Goal: Information Seeking & Learning: Learn about a topic

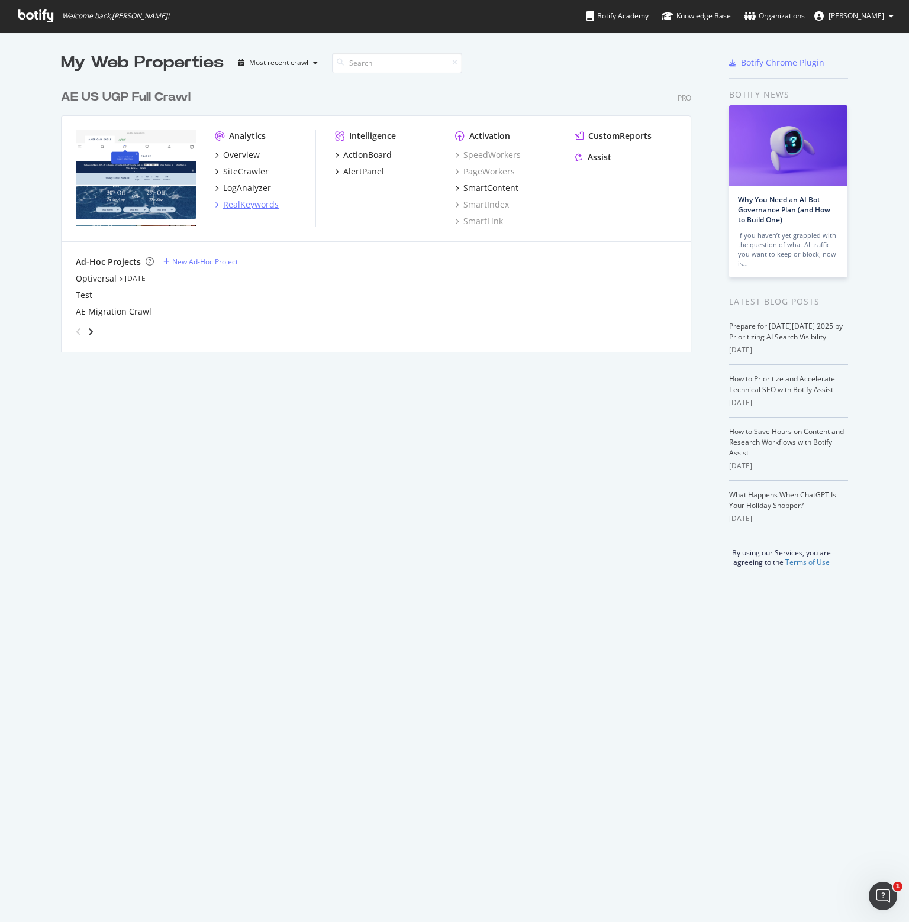
click at [253, 208] on div "RealKeywords" at bounding box center [251, 205] width 56 height 12
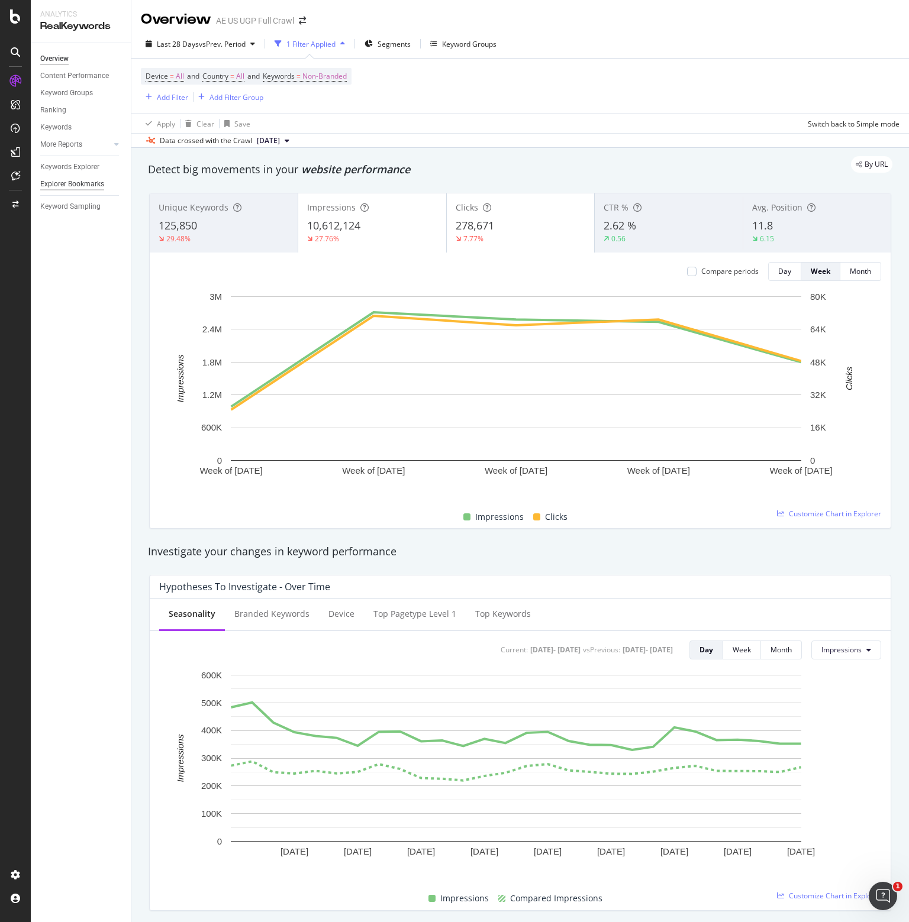
click at [75, 182] on div "Explorer Bookmarks" at bounding box center [72, 184] width 64 height 12
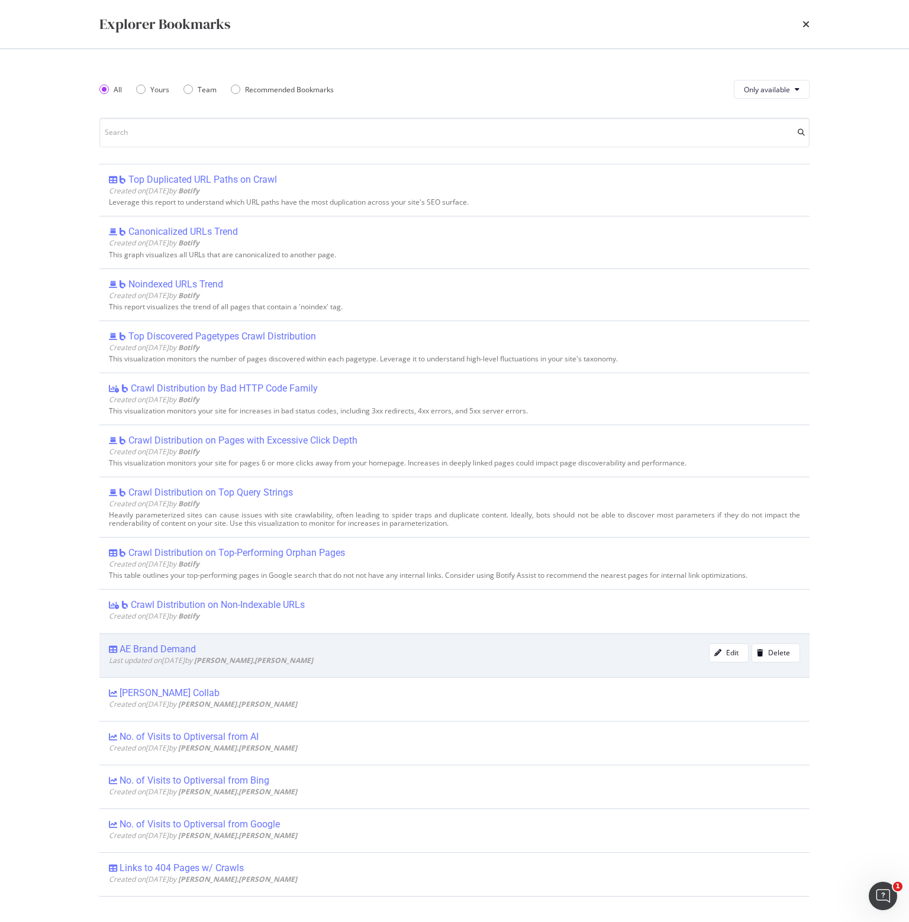
click at [159, 645] on div "AE Brand Demand" at bounding box center [157, 650] width 76 height 12
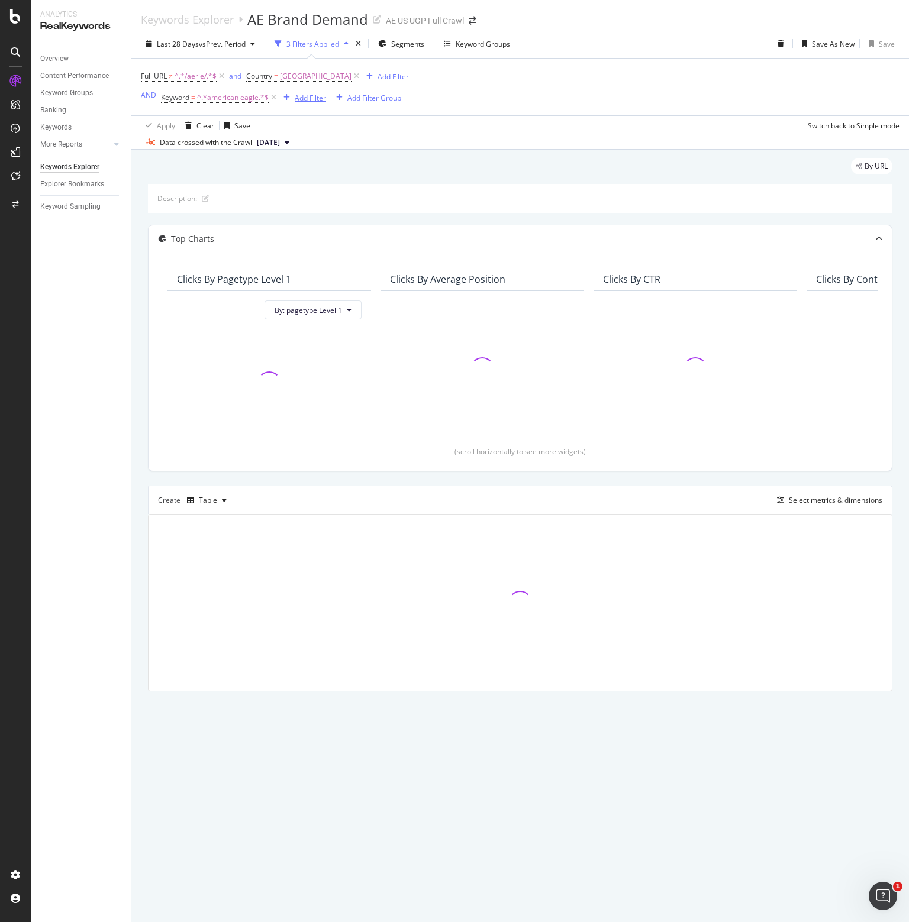
click at [315, 95] on div "Add Filter" at bounding box center [310, 98] width 31 height 10
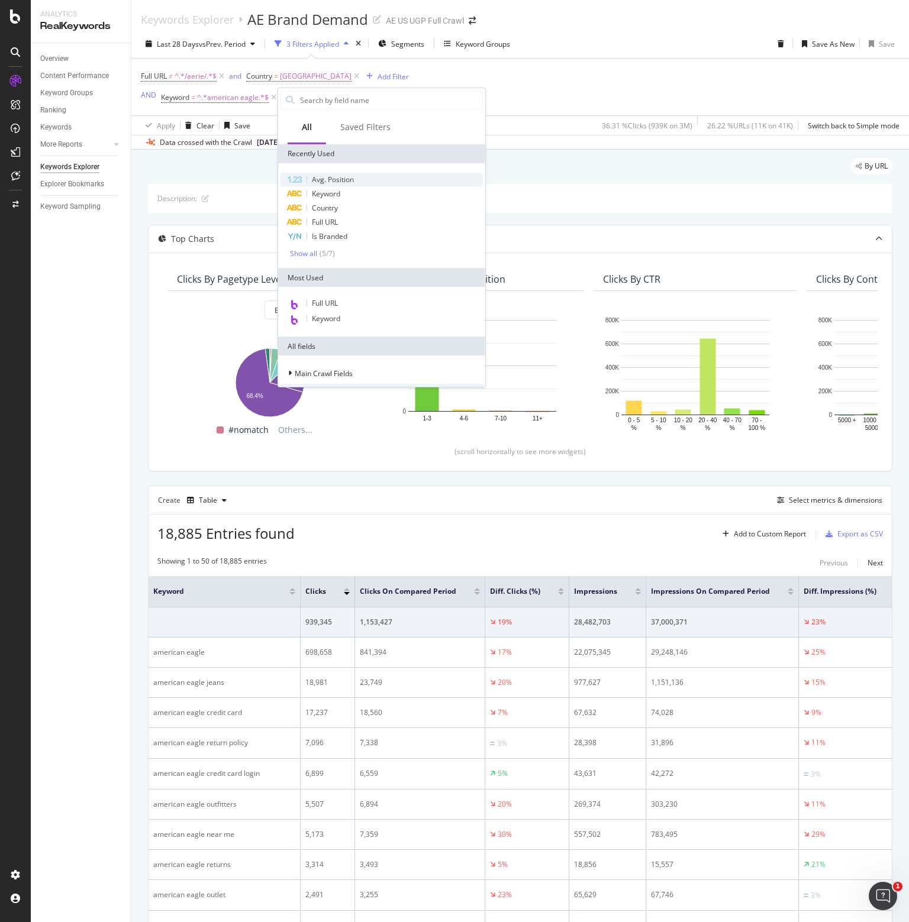
click at [329, 177] on span "Avg. Position" at bounding box center [333, 180] width 42 height 10
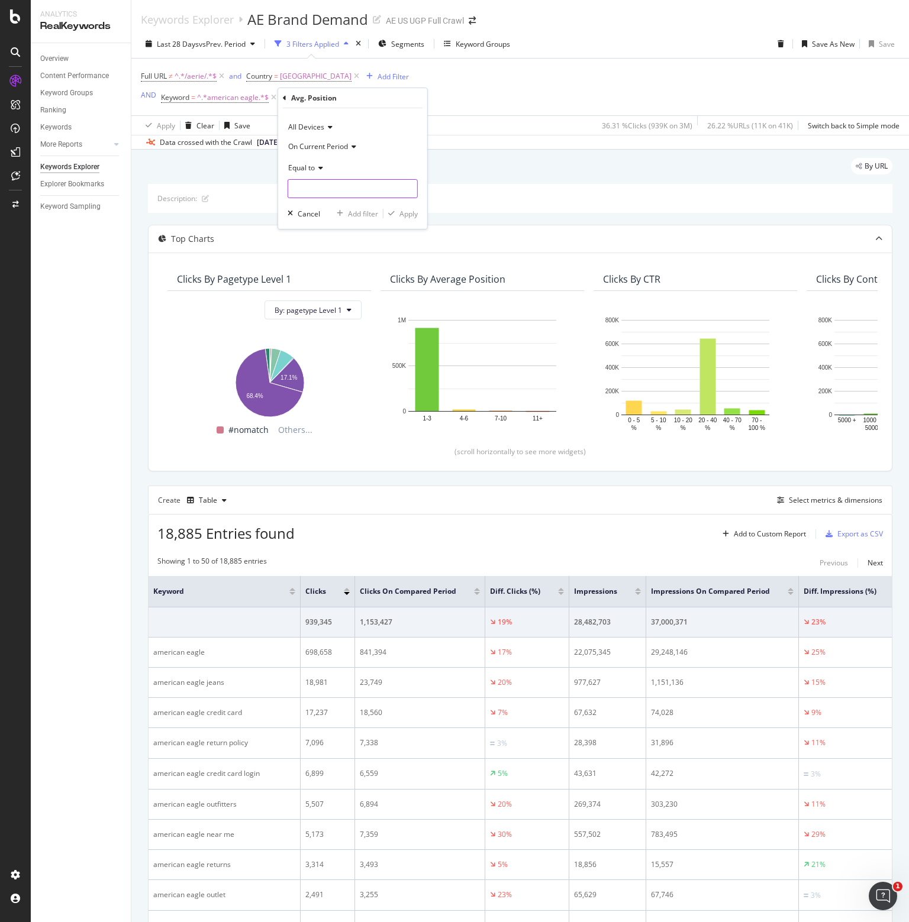
click at [362, 193] on input "number" at bounding box center [352, 188] width 130 height 19
click at [308, 167] on span "Equal to" at bounding box center [301, 168] width 27 height 10
click at [308, 225] on span "Less than" at bounding box center [308, 223] width 31 height 10
click at [309, 185] on input "number" at bounding box center [352, 188] width 130 height 19
type input "11"
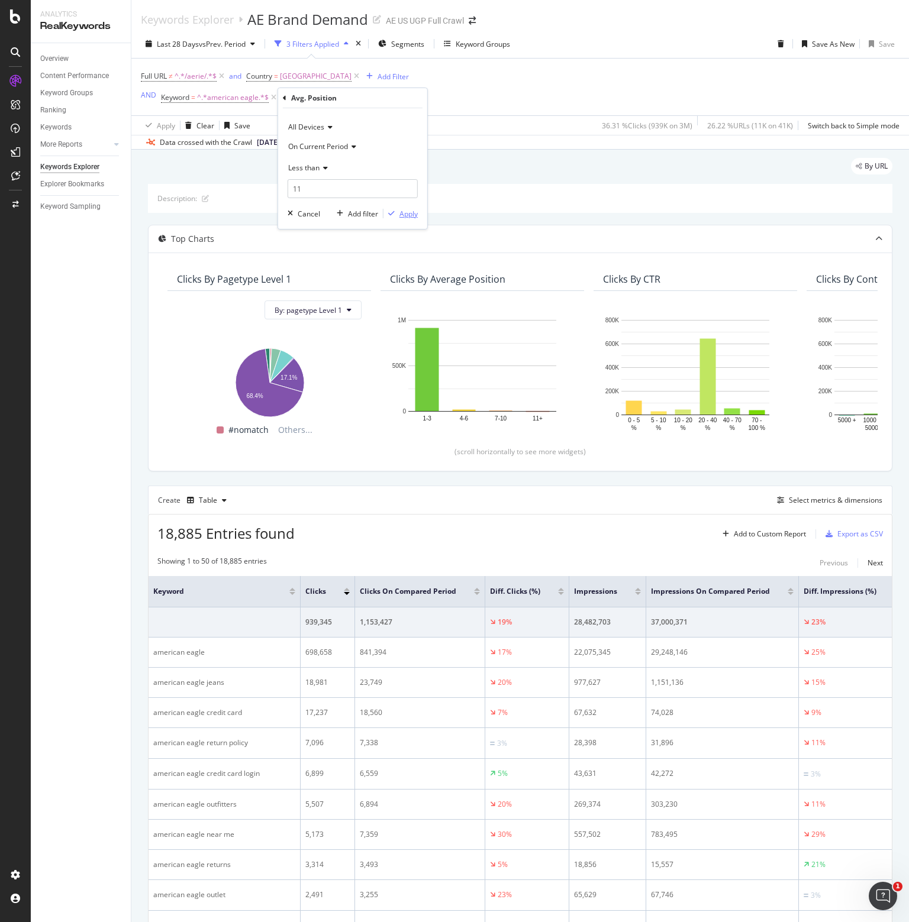
click at [411, 212] on div "Apply" at bounding box center [408, 214] width 18 height 10
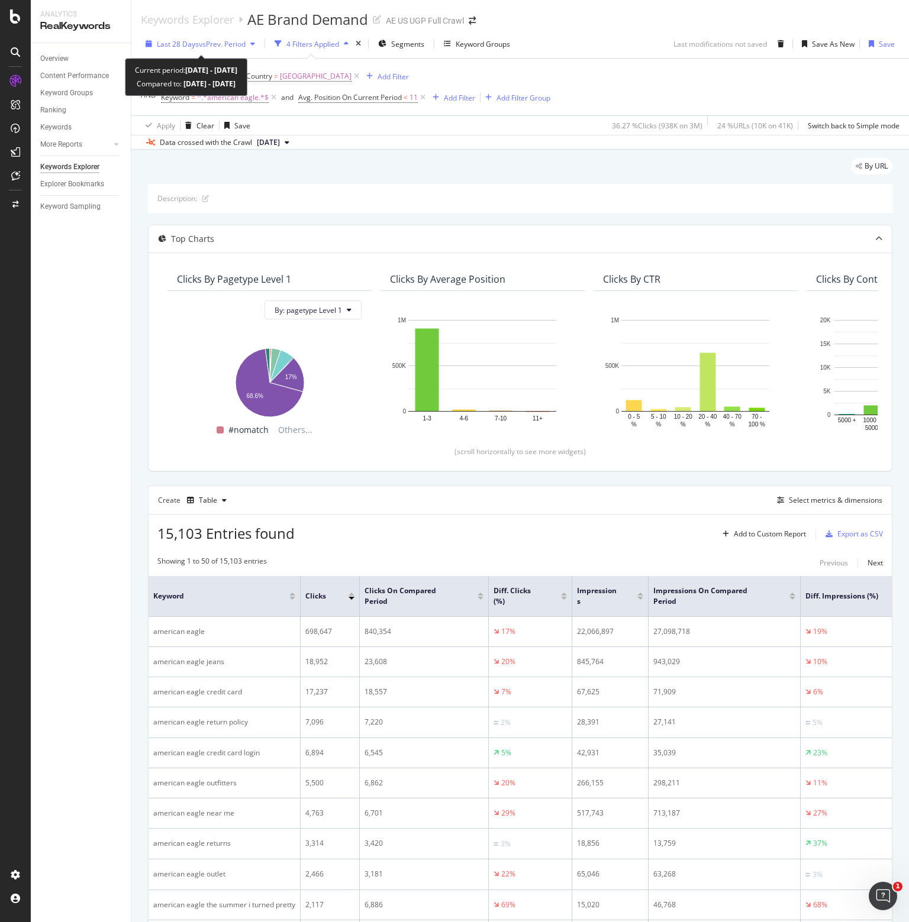
click at [237, 44] on span "vs Prev. Period" at bounding box center [222, 44] width 47 height 10
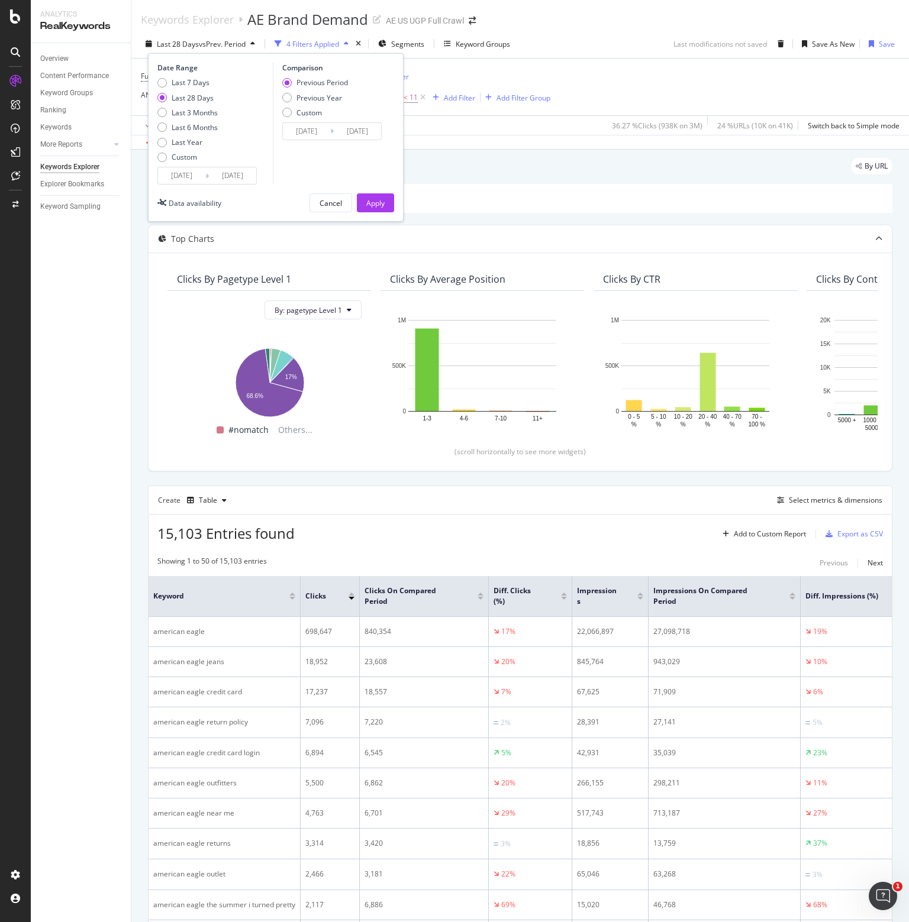
click at [188, 173] on input "[DATE]" at bounding box center [181, 175] width 47 height 17
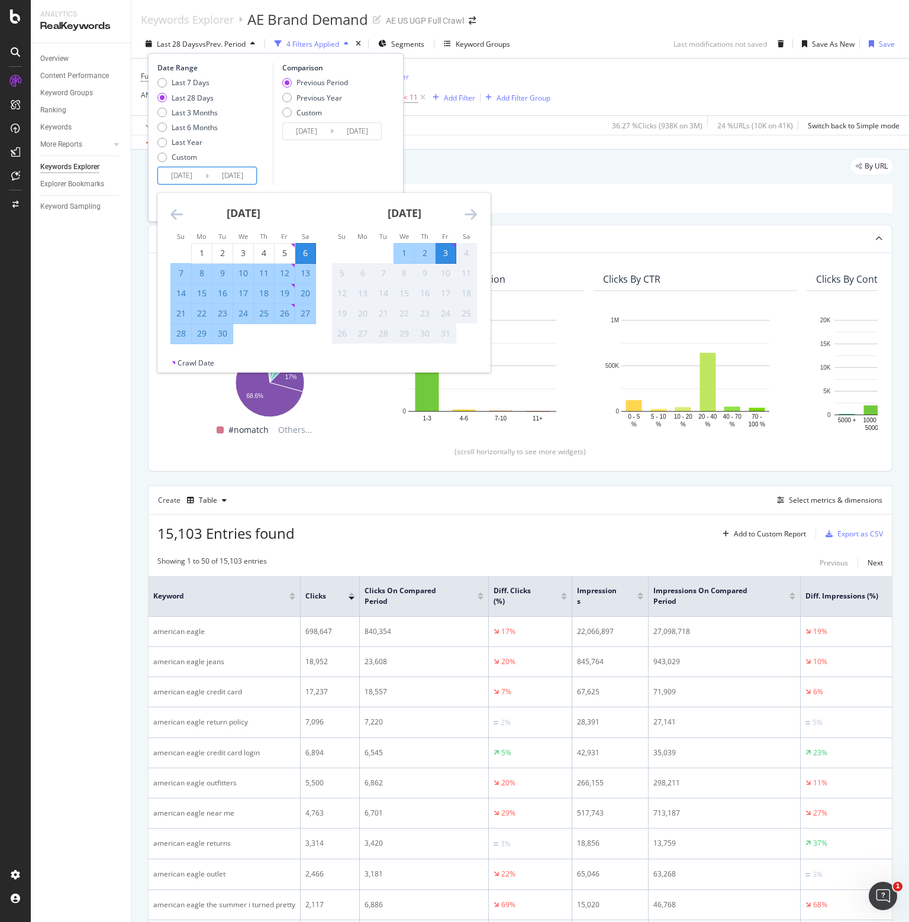
click at [173, 212] on icon "Move backward to switch to the previous month." at bounding box center [176, 214] width 12 height 14
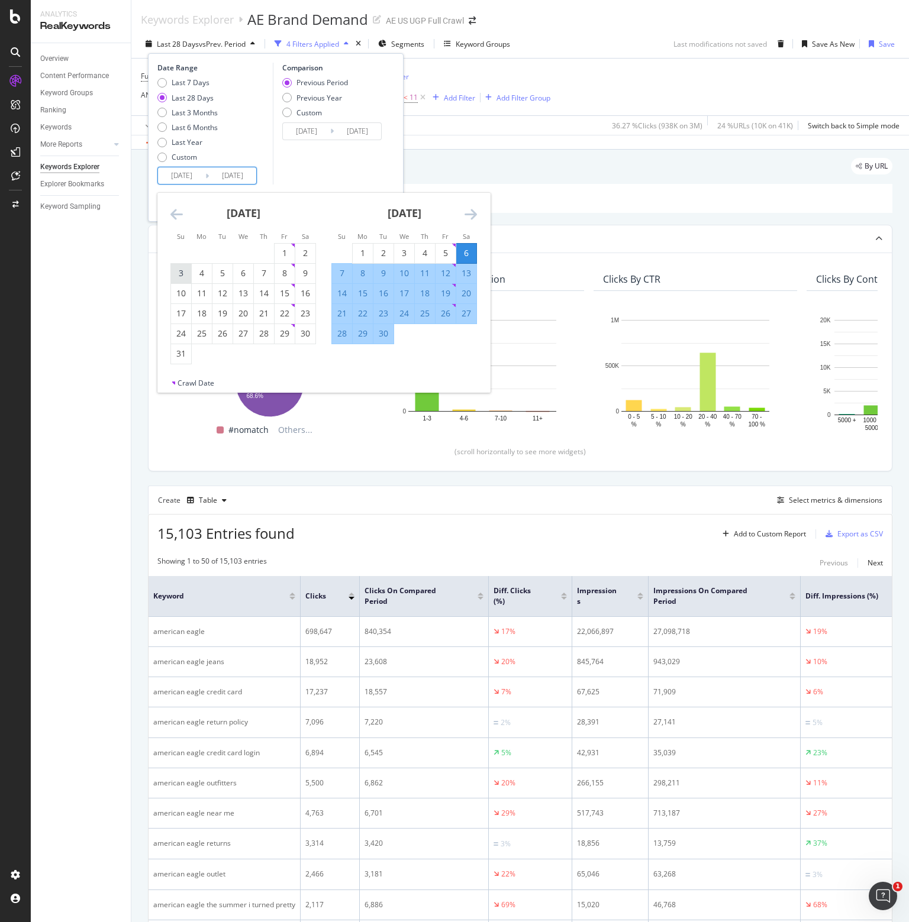
click at [185, 274] on div "3" at bounding box center [181, 273] width 20 height 12
type input "[DATE]"
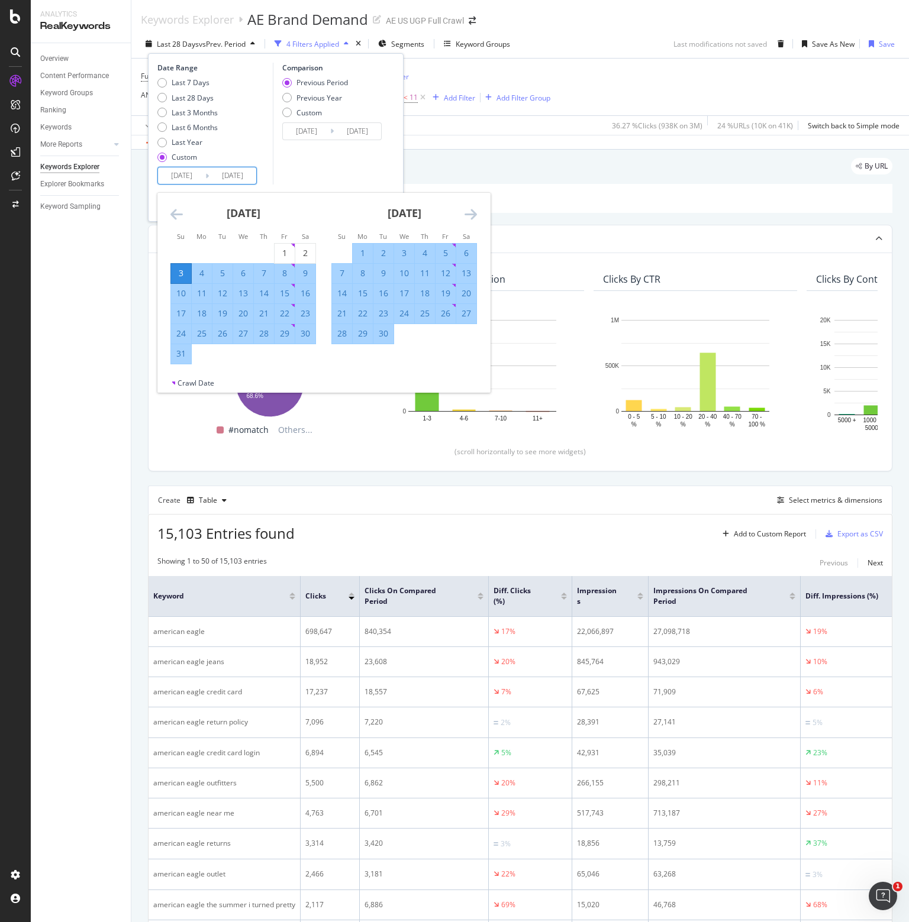
click at [298, 337] on div "30" at bounding box center [305, 334] width 20 height 12
type input "[DATE]"
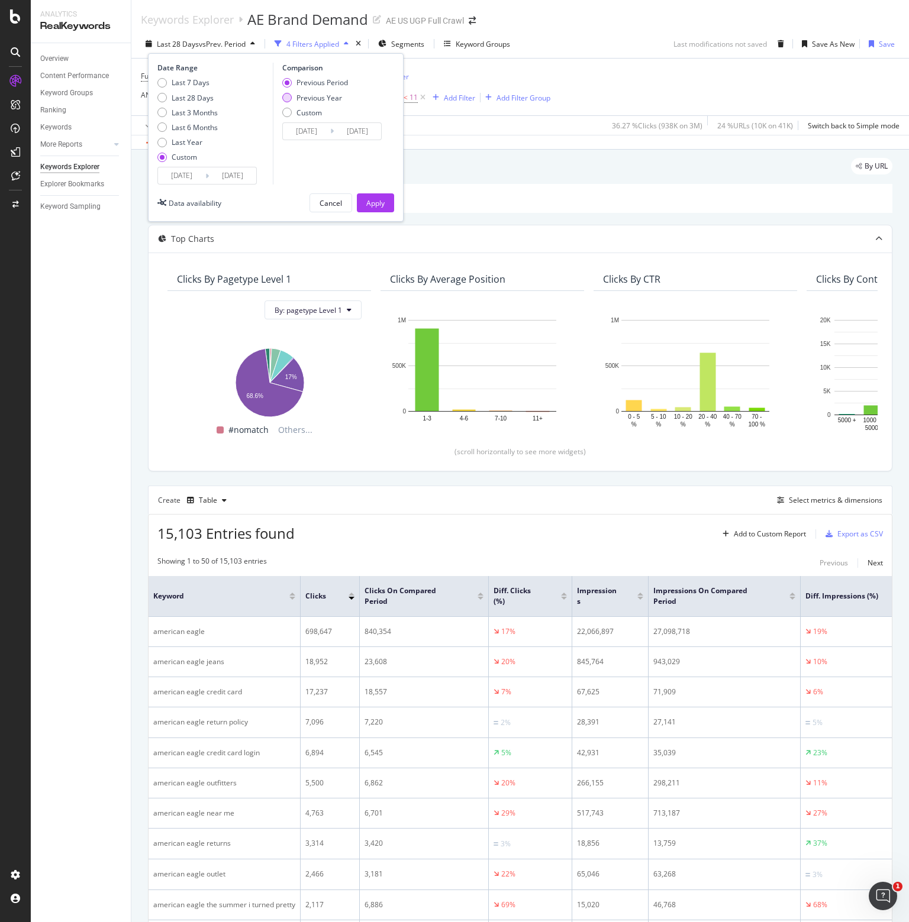
click at [312, 99] on div "Previous Year" at bounding box center [319, 98] width 46 height 10
type input "[DATE]"
click at [376, 201] on div "Apply" at bounding box center [375, 203] width 18 height 10
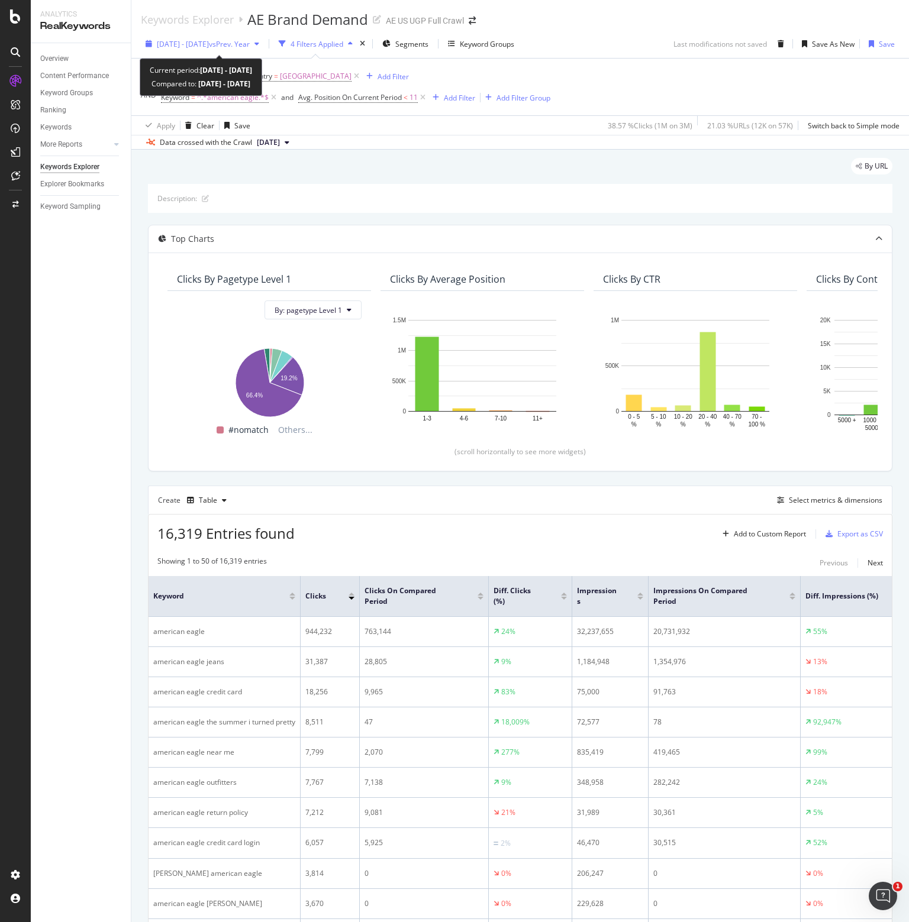
click at [209, 40] on span "[DATE] - [DATE]" at bounding box center [183, 44] width 52 height 10
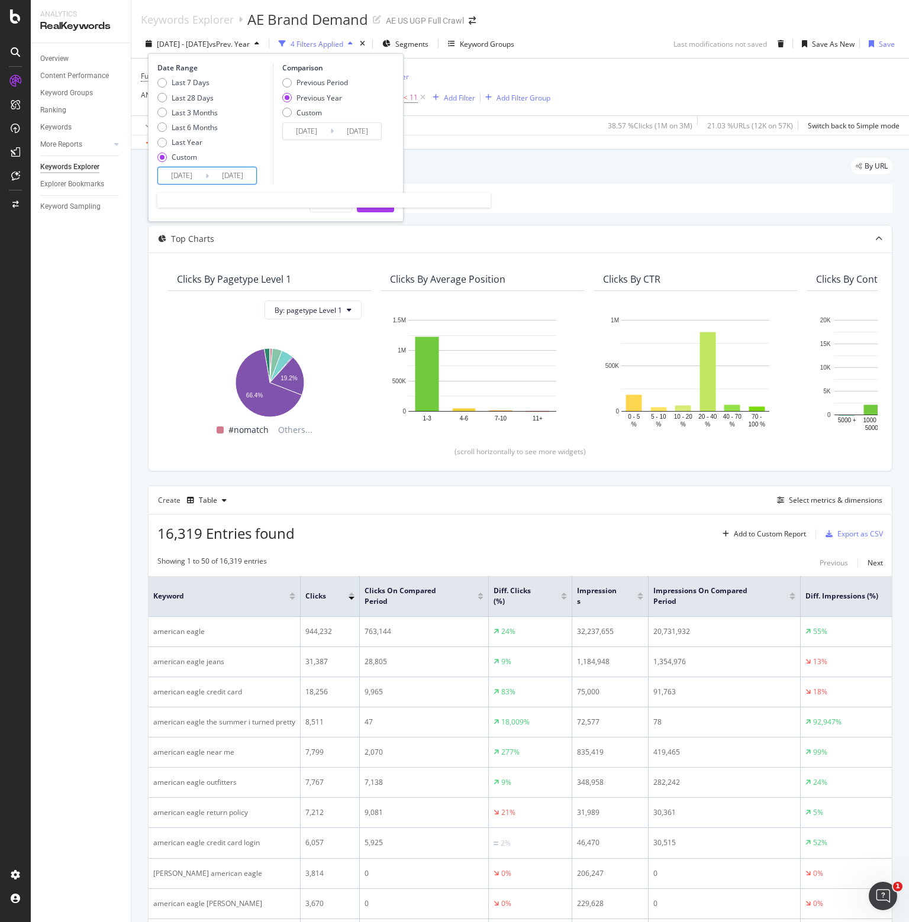
click at [177, 173] on input "[DATE]" at bounding box center [181, 175] width 47 height 17
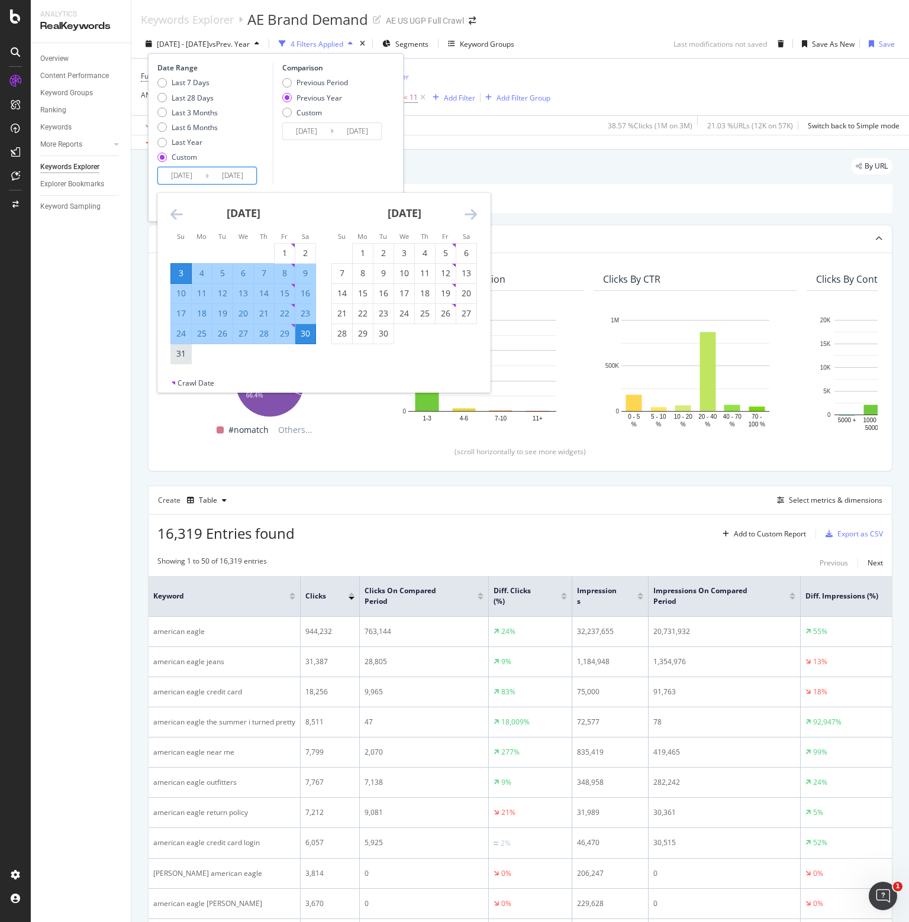
click at [177, 353] on div "31" at bounding box center [181, 354] width 20 height 12
type input "[DATE]"
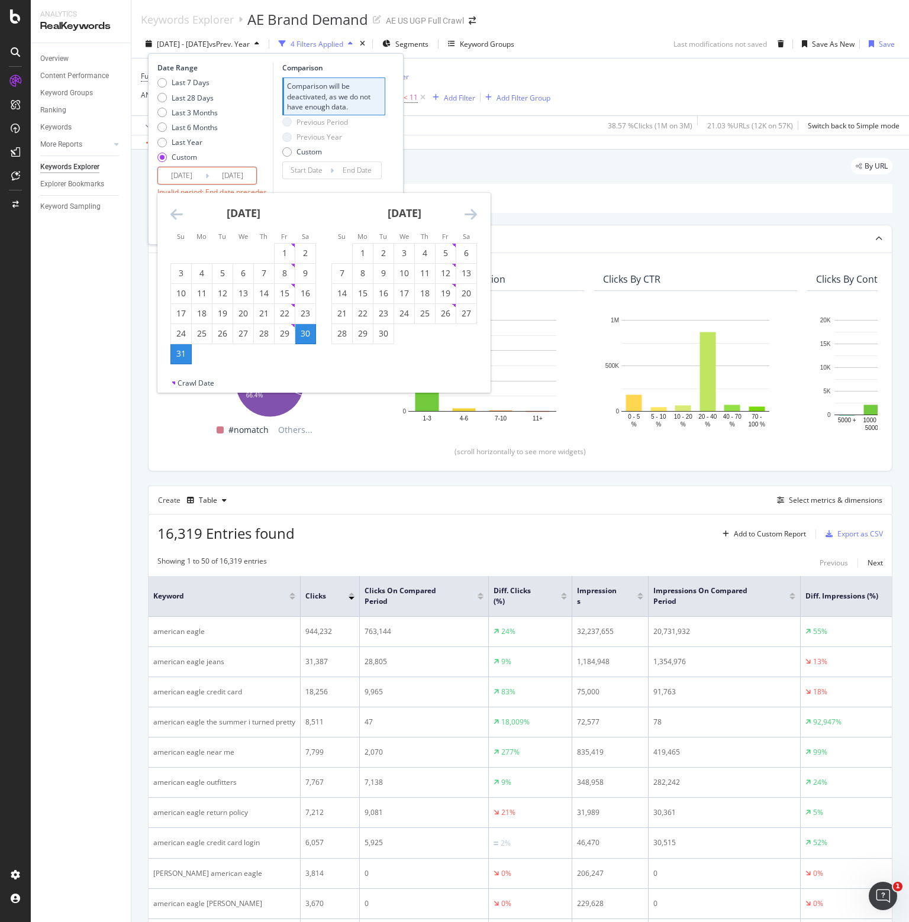
click at [474, 212] on icon "Move forward to switch to the next month." at bounding box center [470, 214] width 12 height 14
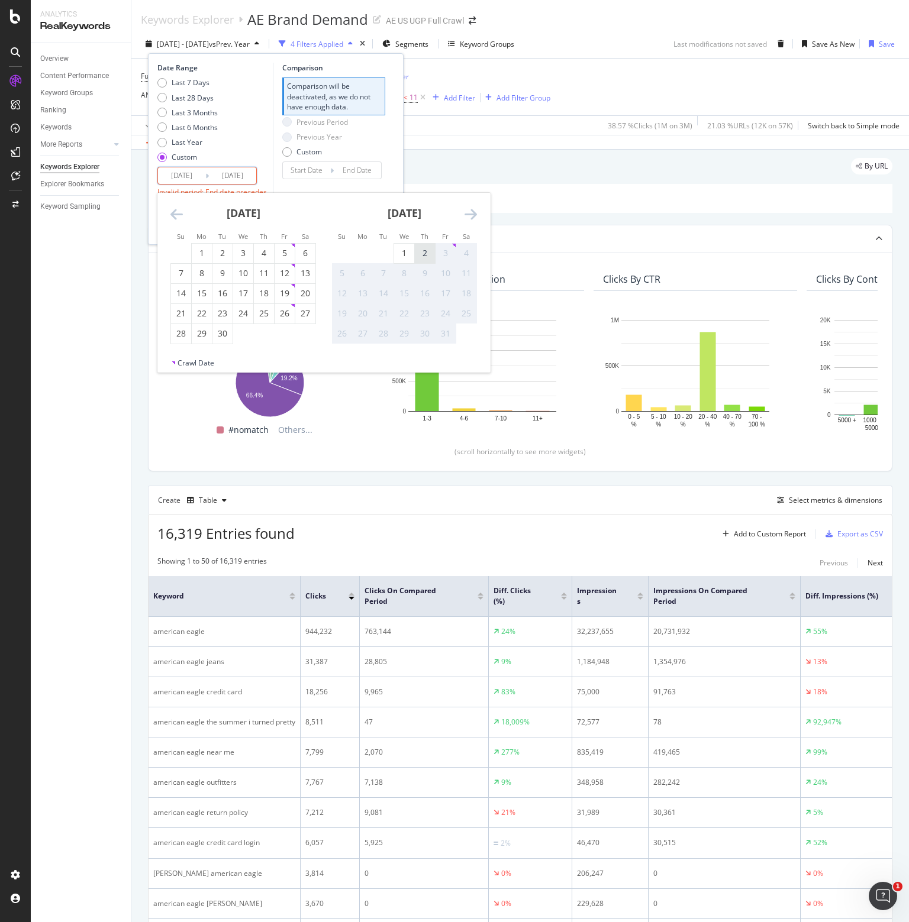
click at [423, 253] on div "2" at bounding box center [425, 253] width 20 height 12
type input "[DATE]"
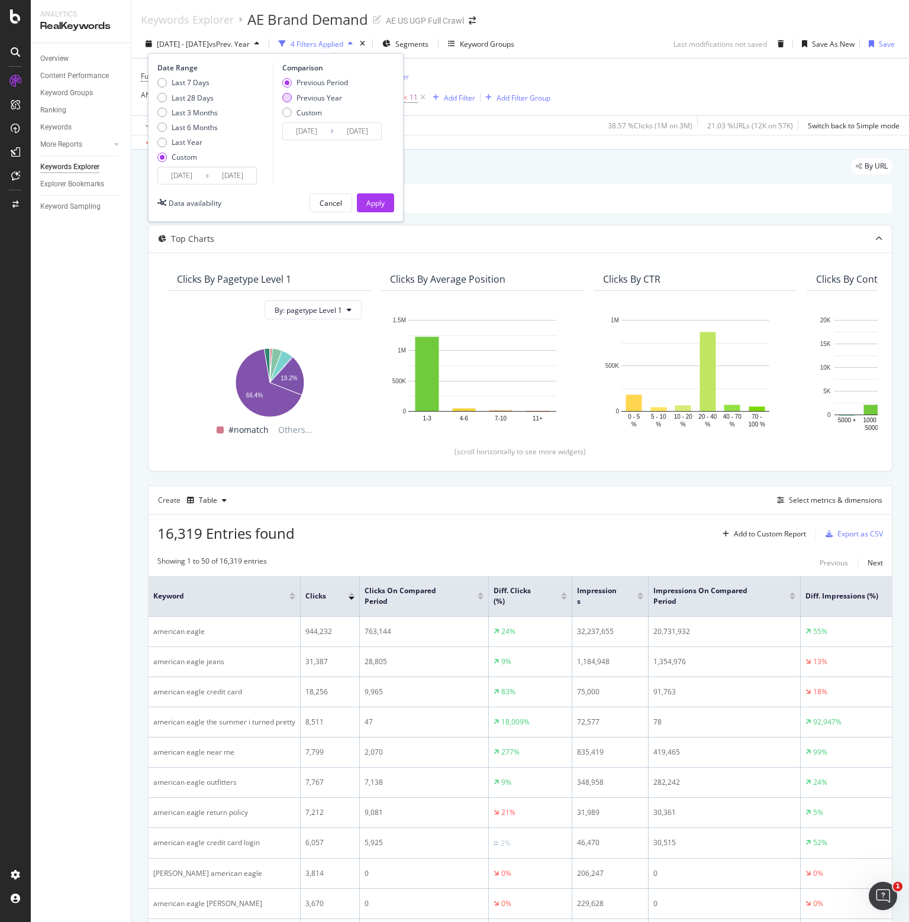
drag, startPoint x: 324, startPoint y: 95, endPoint x: 331, endPoint y: 99, distance: 7.7
click at [324, 95] on div "Previous Year" at bounding box center [319, 98] width 46 height 10
type input "[DATE]"
click at [378, 199] on div "Apply" at bounding box center [375, 203] width 18 height 10
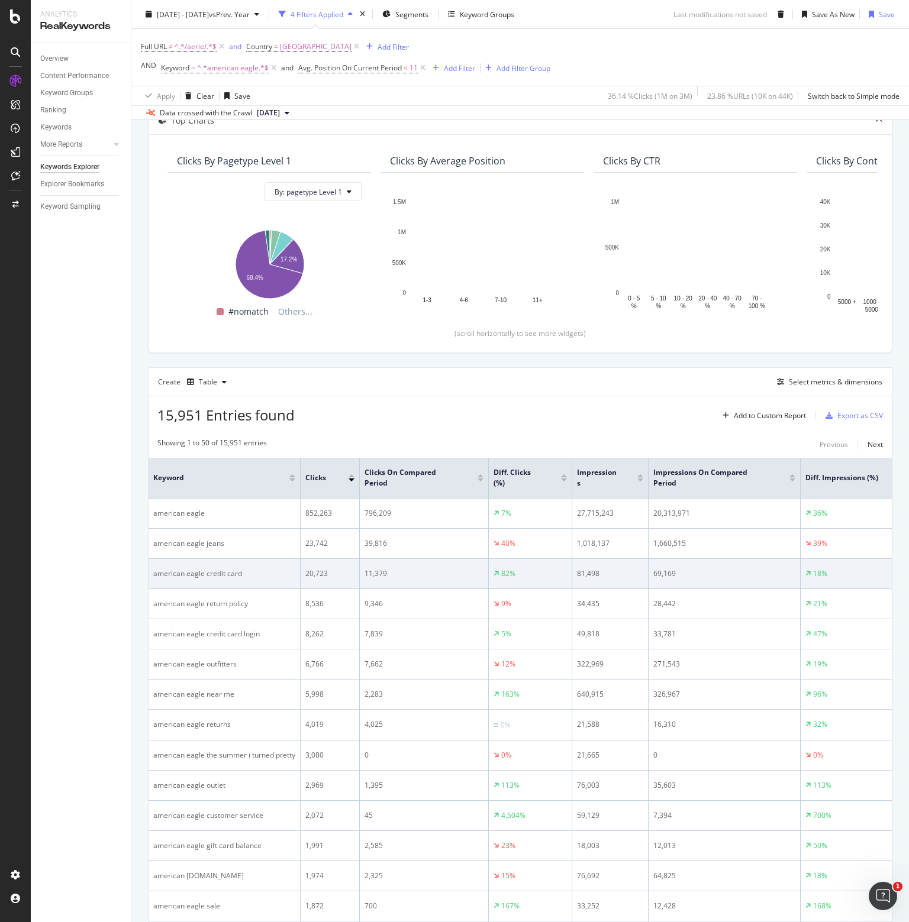
scroll to position [296, 0]
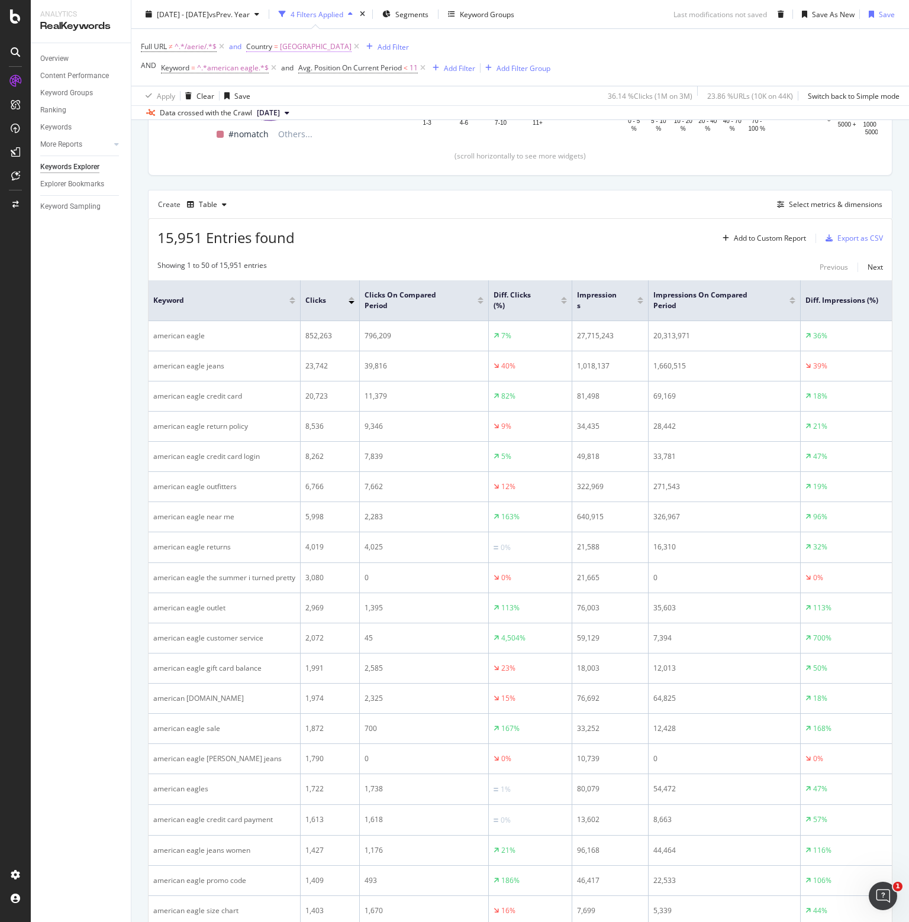
drag, startPoint x: 421, startPoint y: 65, endPoint x: 303, endPoint y: 70, distance: 118.4
click at [421, 65] on icon at bounding box center [423, 68] width 10 height 12
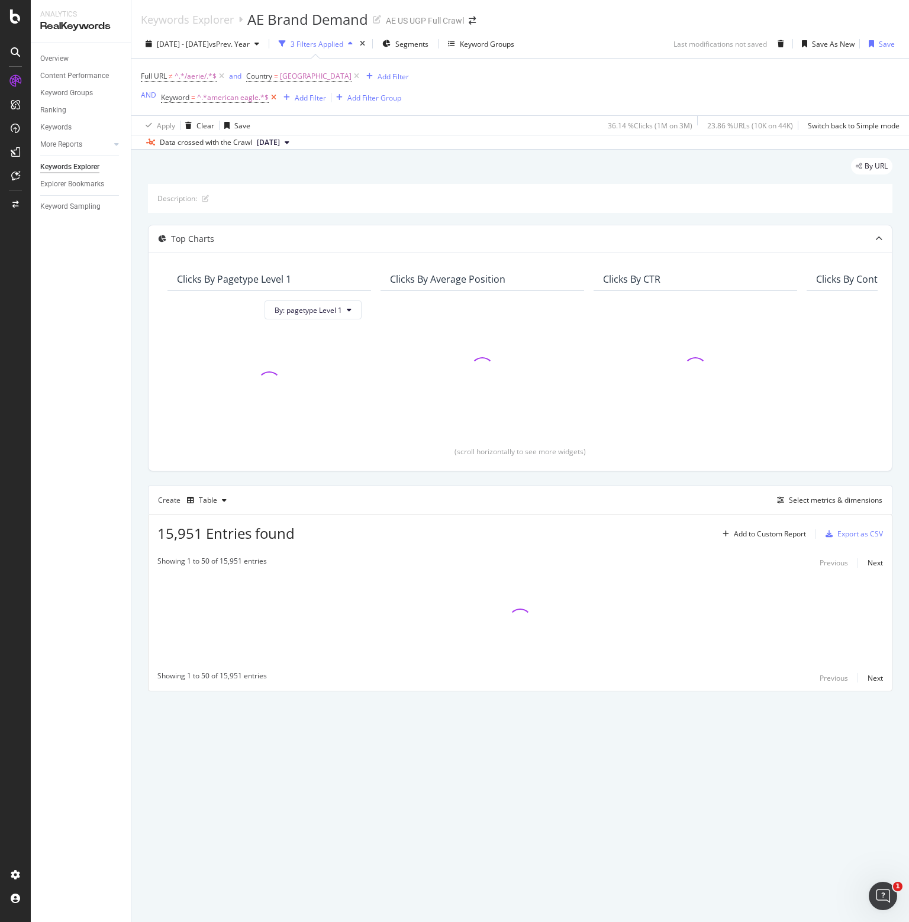
click at [273, 95] on icon at bounding box center [274, 98] width 10 height 12
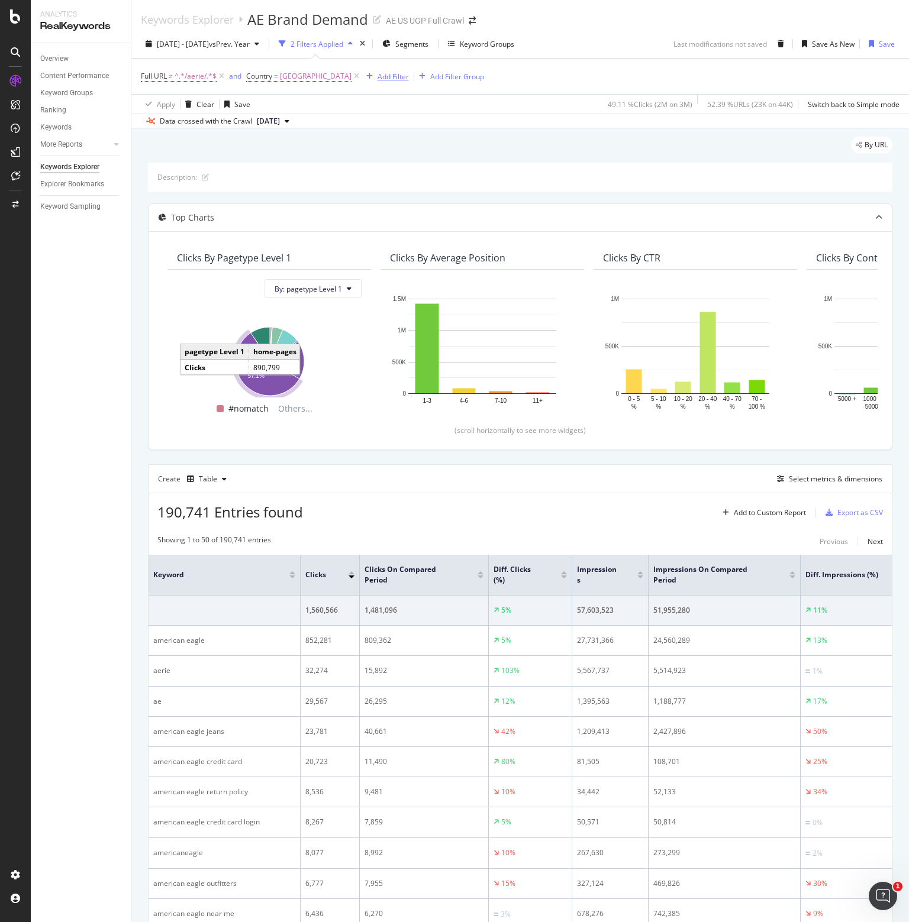
click at [399, 74] on div "Add Filter" at bounding box center [392, 77] width 31 height 10
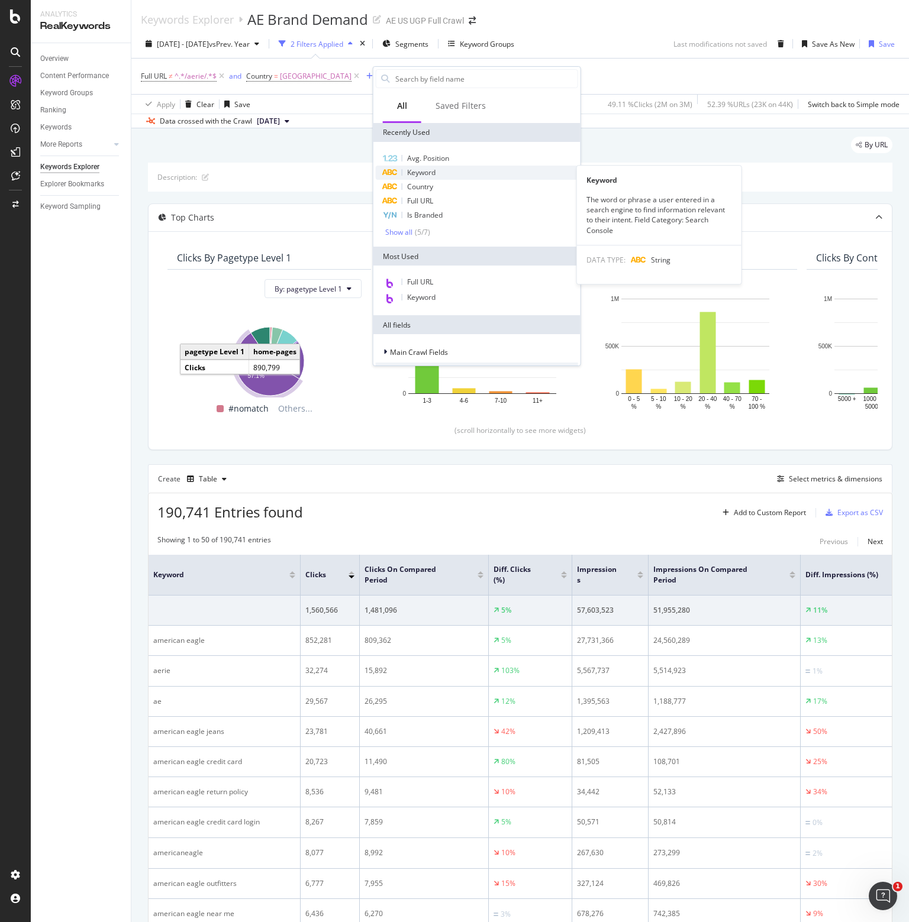
click at [419, 173] on span "Keyword" at bounding box center [421, 172] width 28 height 10
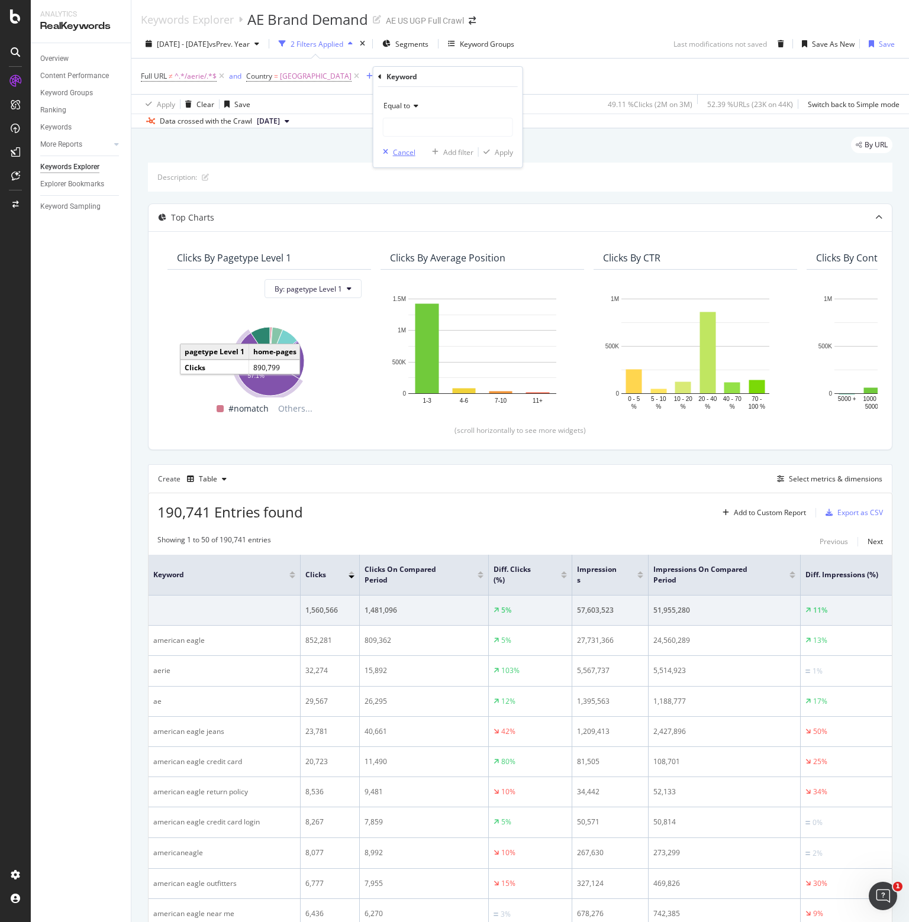
click at [407, 156] on div "Cancel" at bounding box center [404, 152] width 22 height 10
click at [402, 80] on div "Add Filter" at bounding box center [392, 77] width 31 height 10
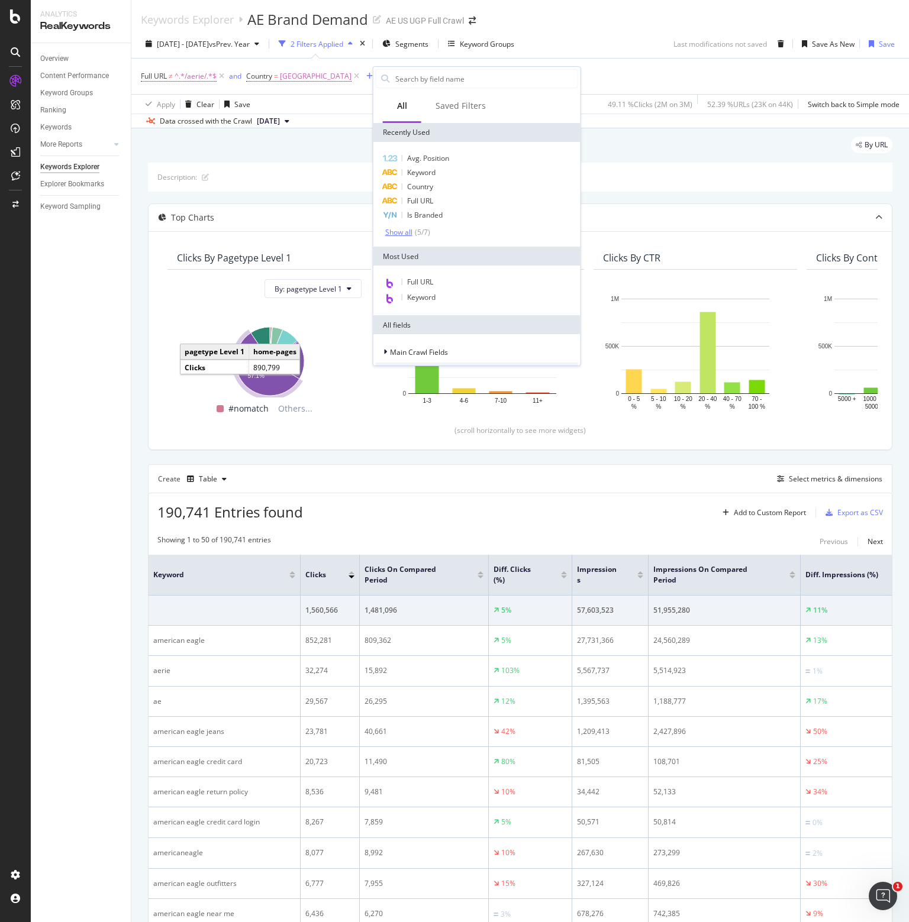
click at [409, 233] on div "Show all" at bounding box center [398, 232] width 27 height 8
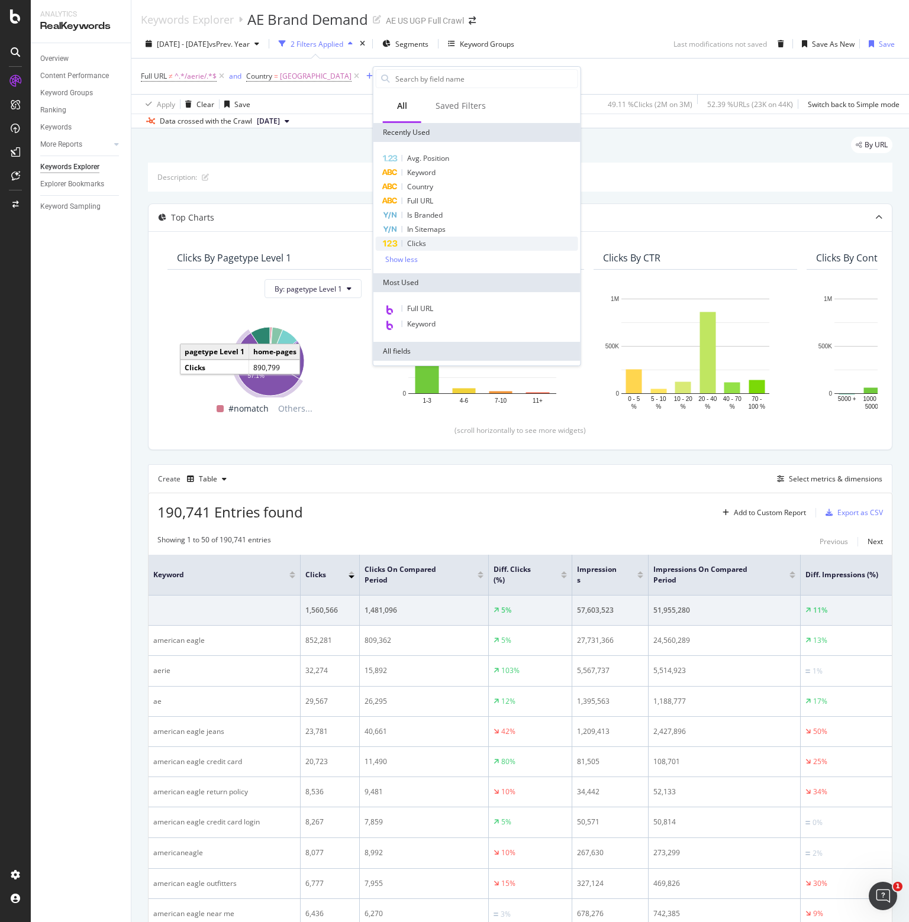
click at [409, 247] on span "Clicks" at bounding box center [416, 243] width 19 height 10
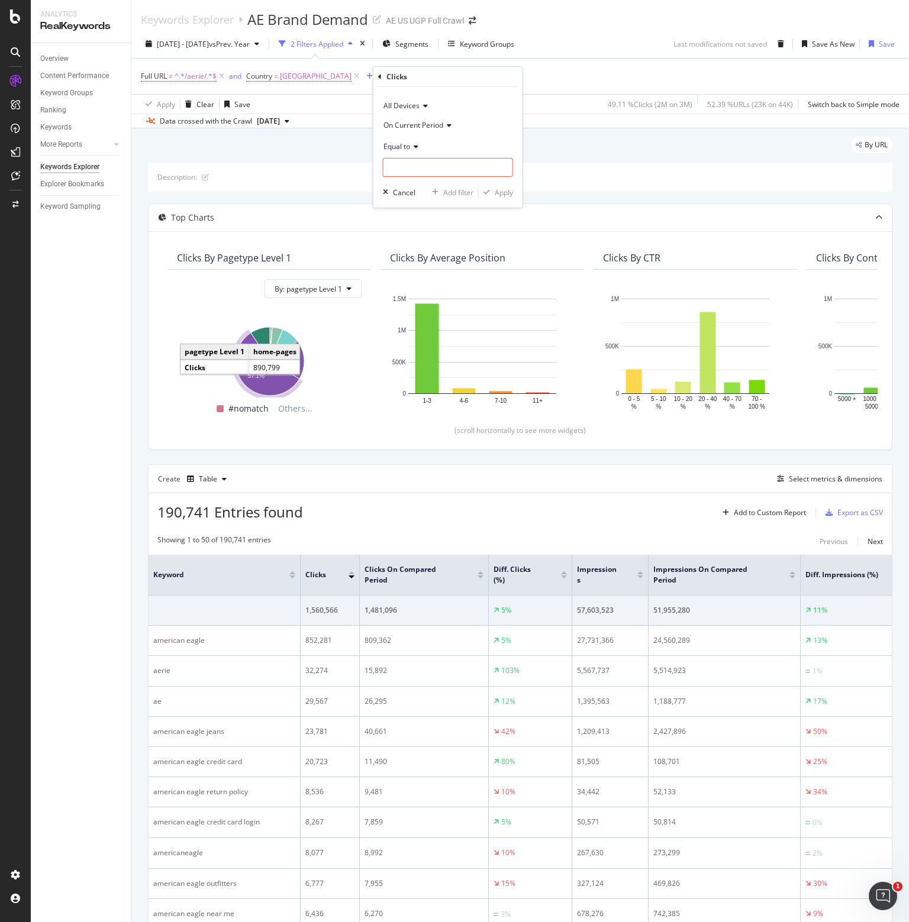
click at [418, 118] on div "On Current Period" at bounding box center [448, 124] width 130 height 19
click at [416, 179] on span "Diff. Between Period - Percentage" at bounding box center [444, 180] width 111 height 10
click at [412, 147] on icon at bounding box center [414, 146] width 8 height 7
click at [409, 232] on span "Greater than" at bounding box center [410, 232] width 43 height 10
click at [416, 170] on input "number" at bounding box center [448, 167] width 130 height 19
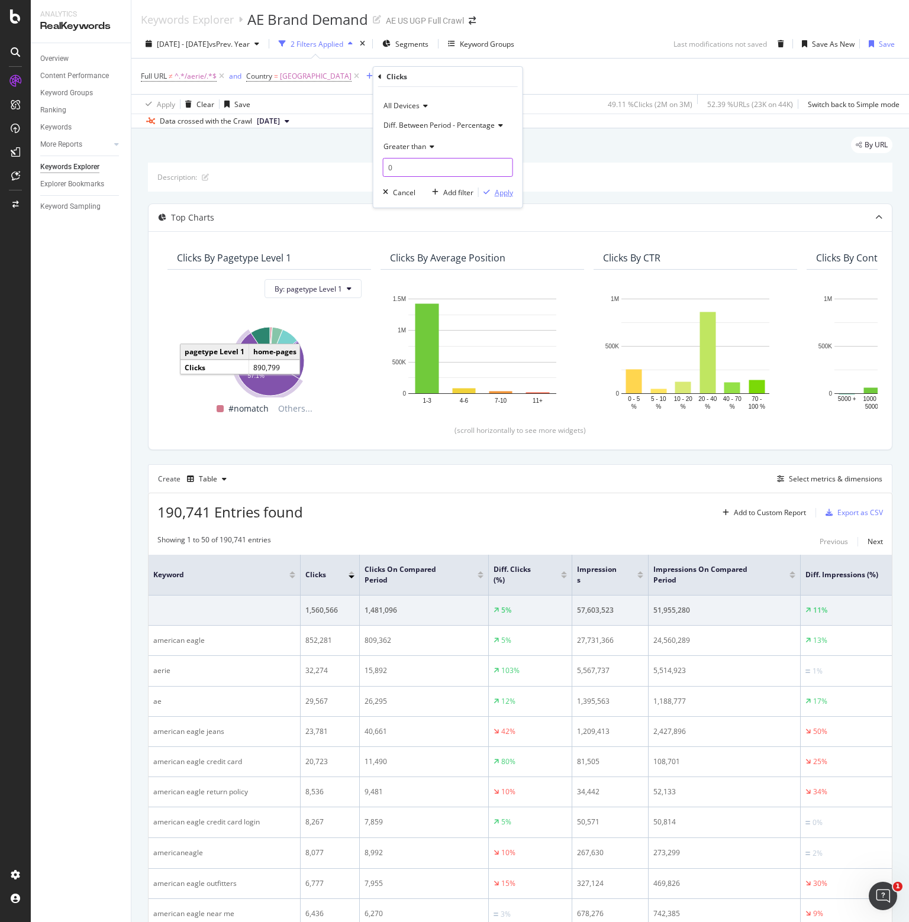
type input "0"
click at [508, 195] on div "Apply" at bounding box center [504, 193] width 18 height 10
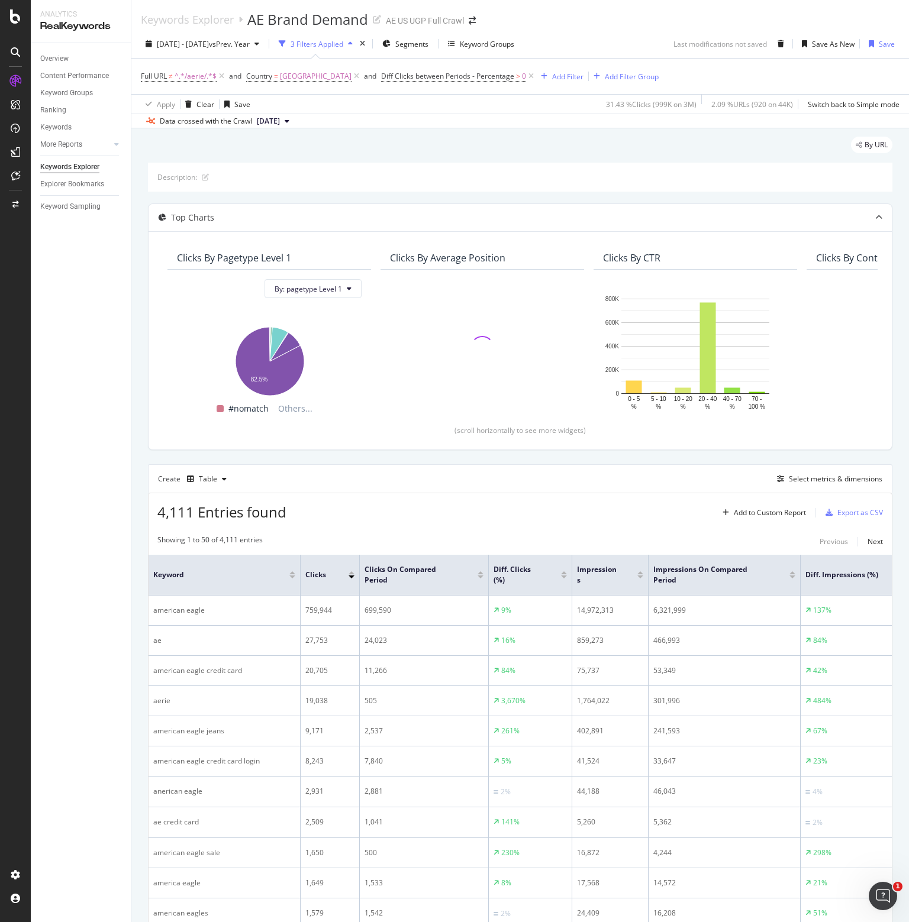
click at [500, 191] on div "Description:" at bounding box center [520, 177] width 744 height 29
click at [370, 504] on div "4,111 Entries found Add to Custom Report Export as CSV" at bounding box center [519, 507] width 743 height 29
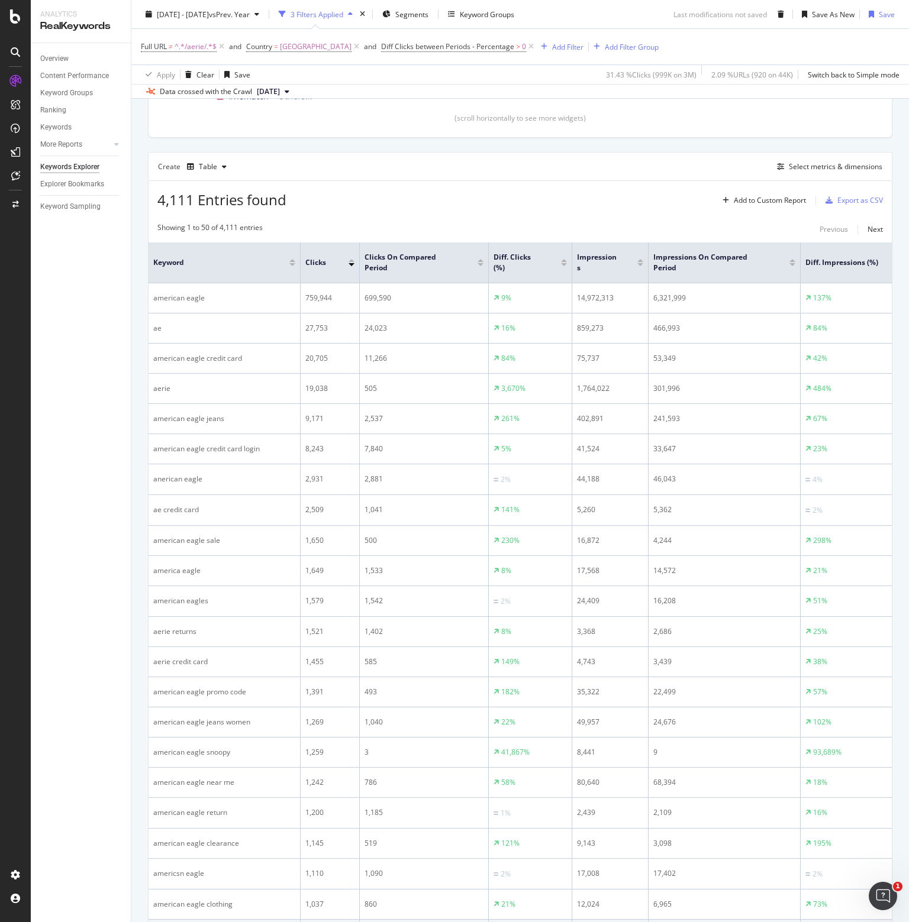
scroll to position [177, 0]
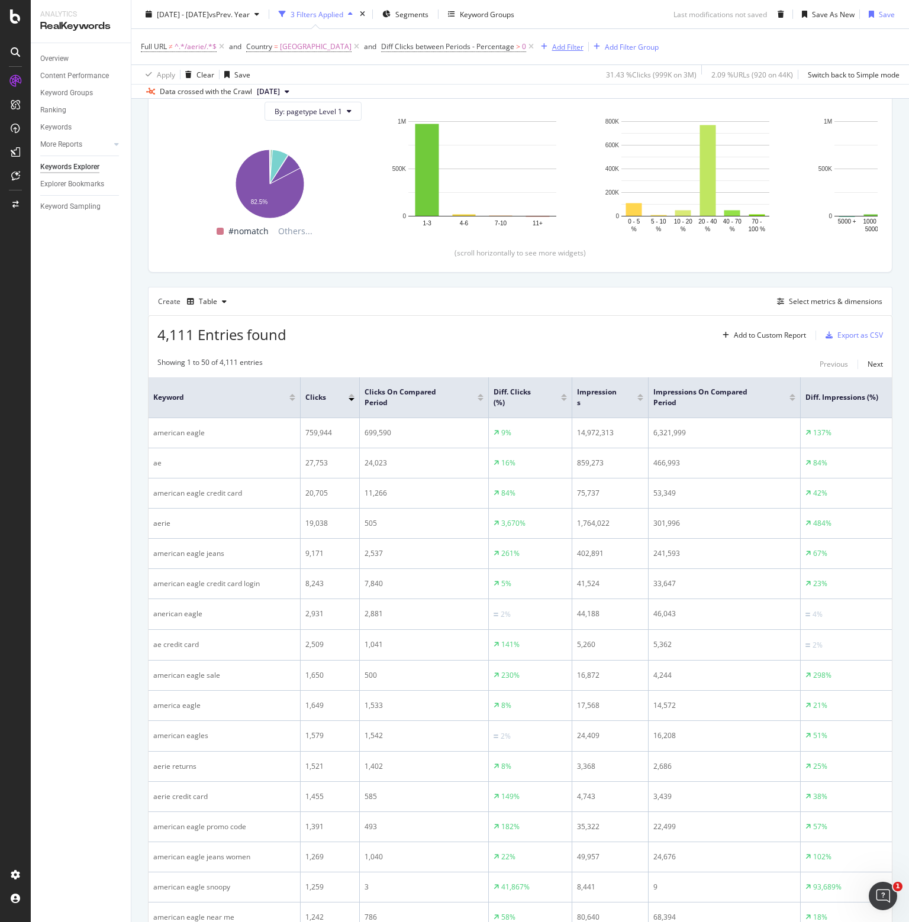
click at [568, 45] on div "Add Filter" at bounding box center [567, 46] width 31 height 10
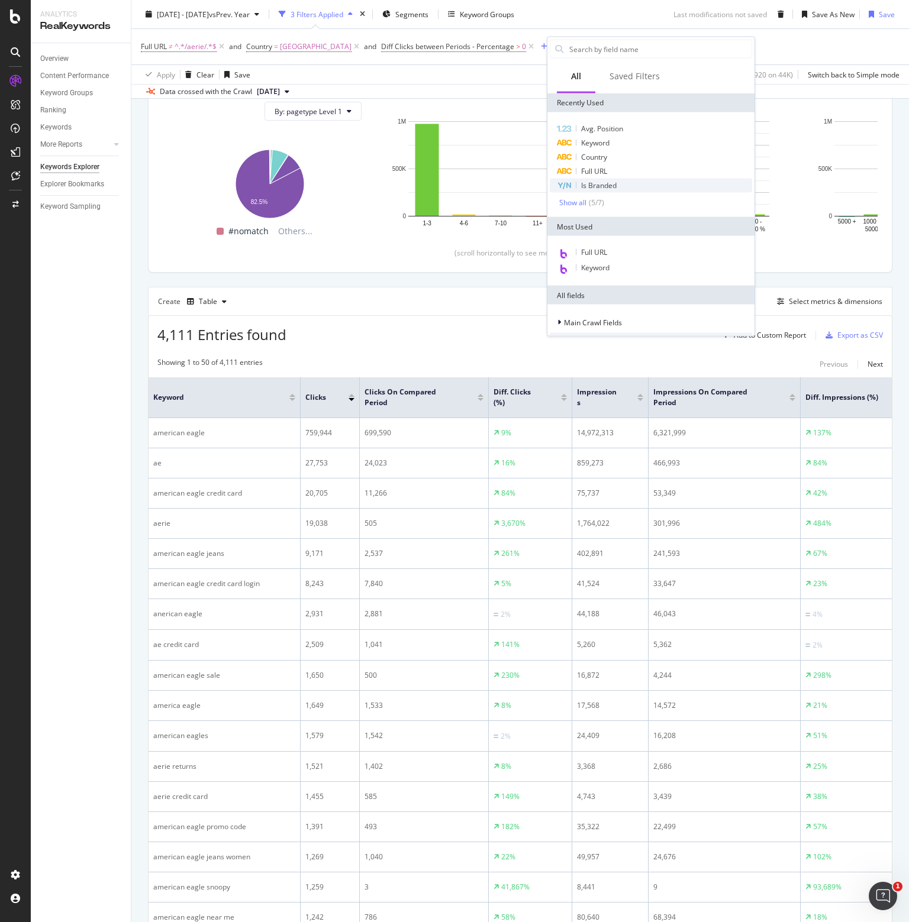
click at [593, 190] on div "Is Branded" at bounding box center [651, 186] width 202 height 14
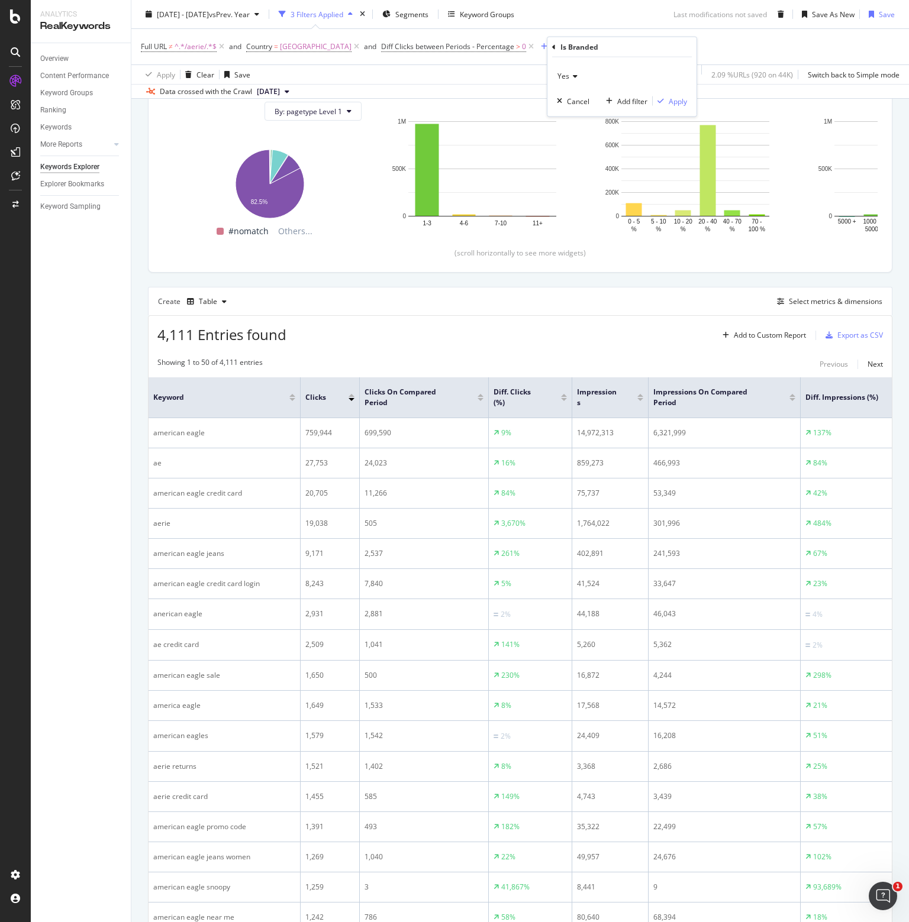
click at [570, 76] on icon at bounding box center [573, 76] width 8 height 7
click at [564, 113] on span "No" at bounding box center [567, 116] width 9 height 10
drag, startPoint x: 683, startPoint y: 102, endPoint x: 31, endPoint y: 376, distance: 707.6
click at [683, 102] on div "Apply" at bounding box center [677, 101] width 18 height 10
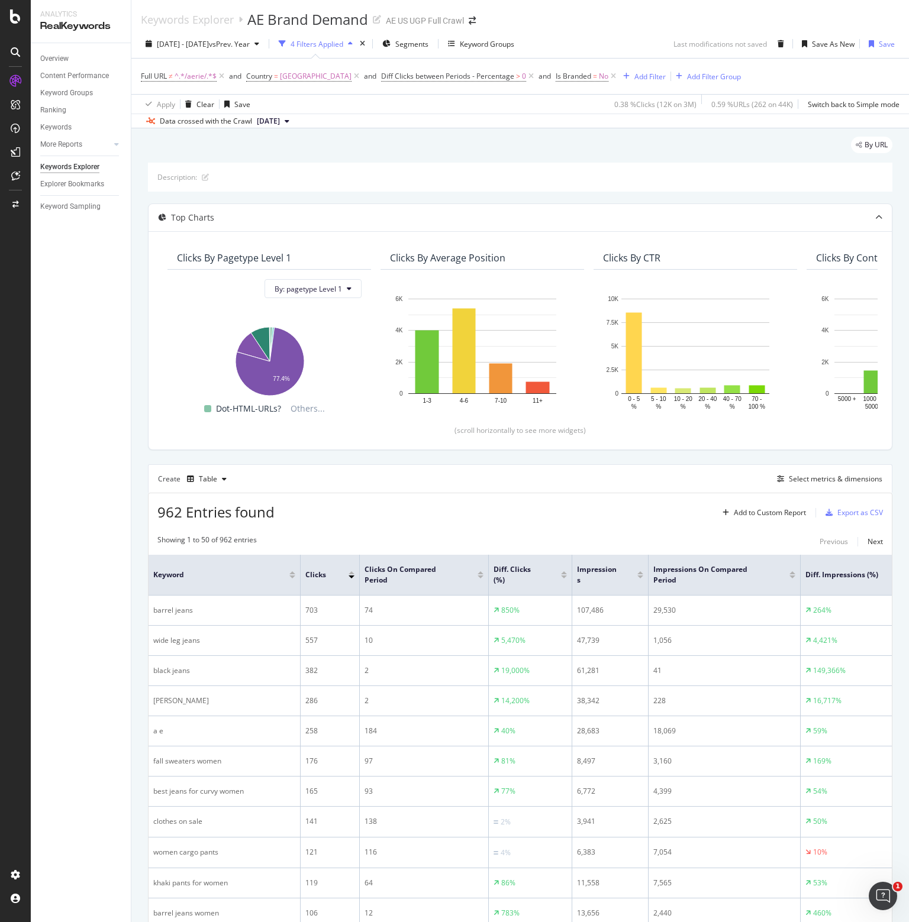
click at [74, 613] on div "Overview Content Performance Keyword Groups Ranking Keywords More Reports Count…" at bounding box center [81, 482] width 100 height 879
click at [536, 75] on icon at bounding box center [531, 76] width 10 height 12
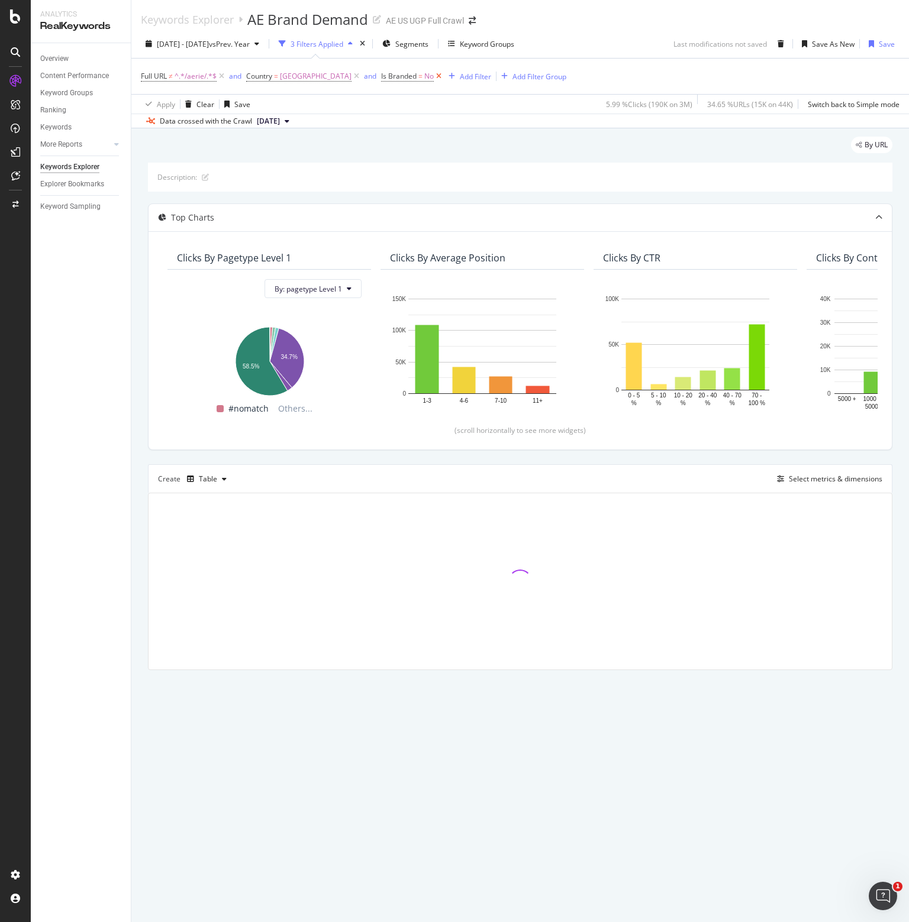
click at [444, 73] on icon at bounding box center [439, 76] width 10 height 12
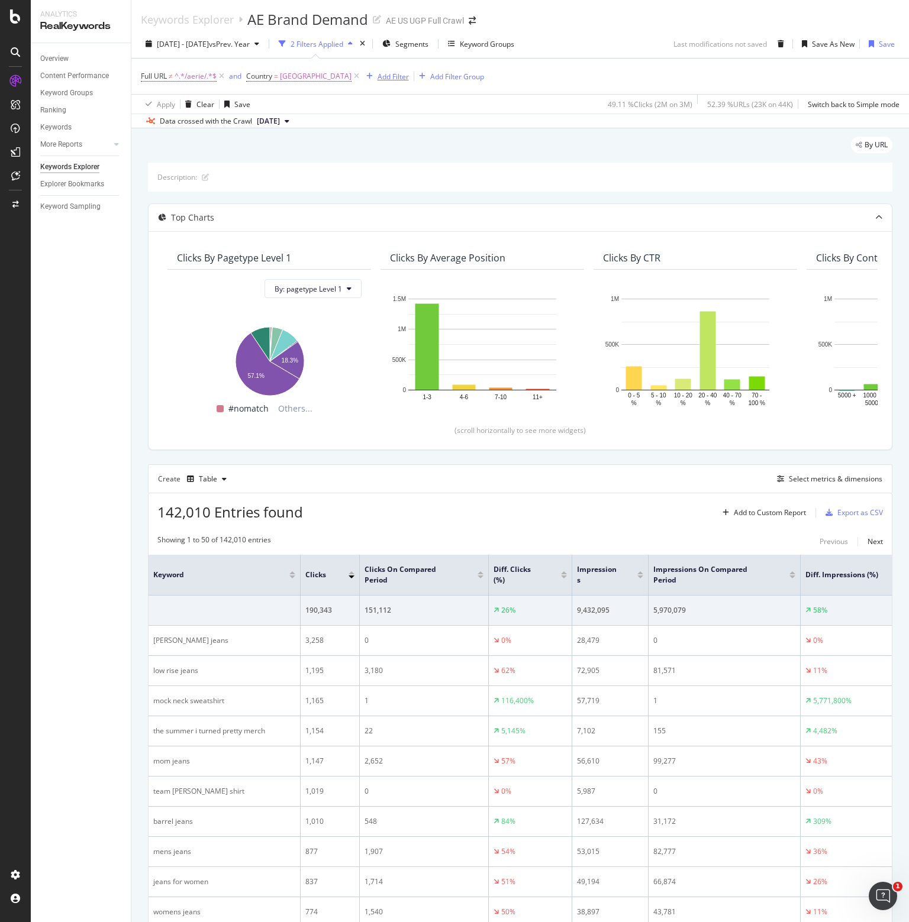
click at [396, 76] on div "Add Filter" at bounding box center [392, 77] width 31 height 10
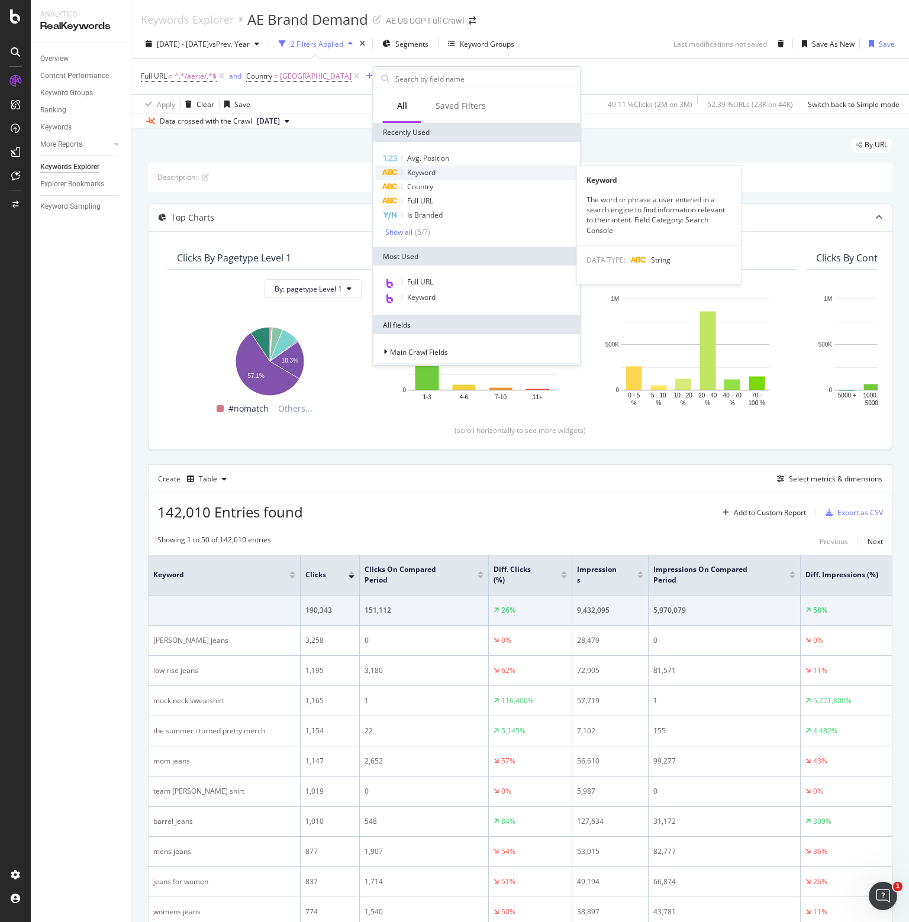
click at [424, 168] on span "Keyword" at bounding box center [421, 172] width 28 height 10
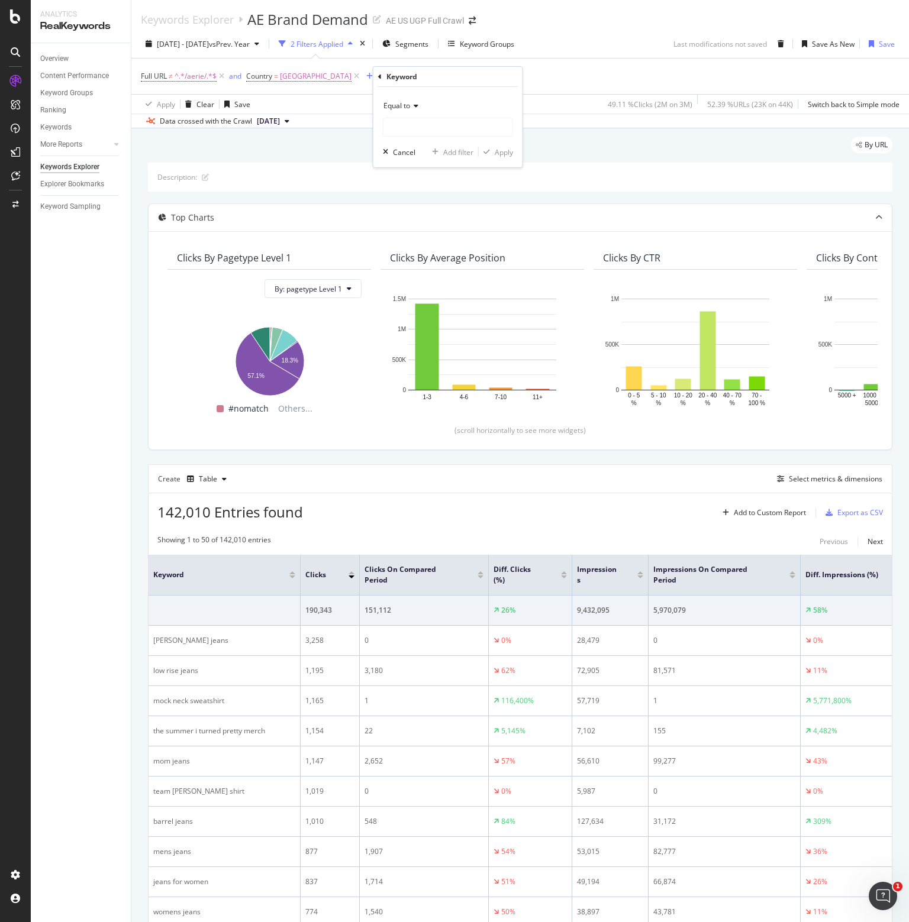
click at [405, 102] on span "Equal to" at bounding box center [396, 106] width 27 height 10
click at [424, 250] on span "Matches regex" at bounding box center [413, 253] width 49 height 10
click at [417, 127] on input "text" at bounding box center [447, 127] width 129 height 19
type input "promo|sale|clearance"
click at [497, 147] on div "Apply" at bounding box center [504, 152] width 18 height 10
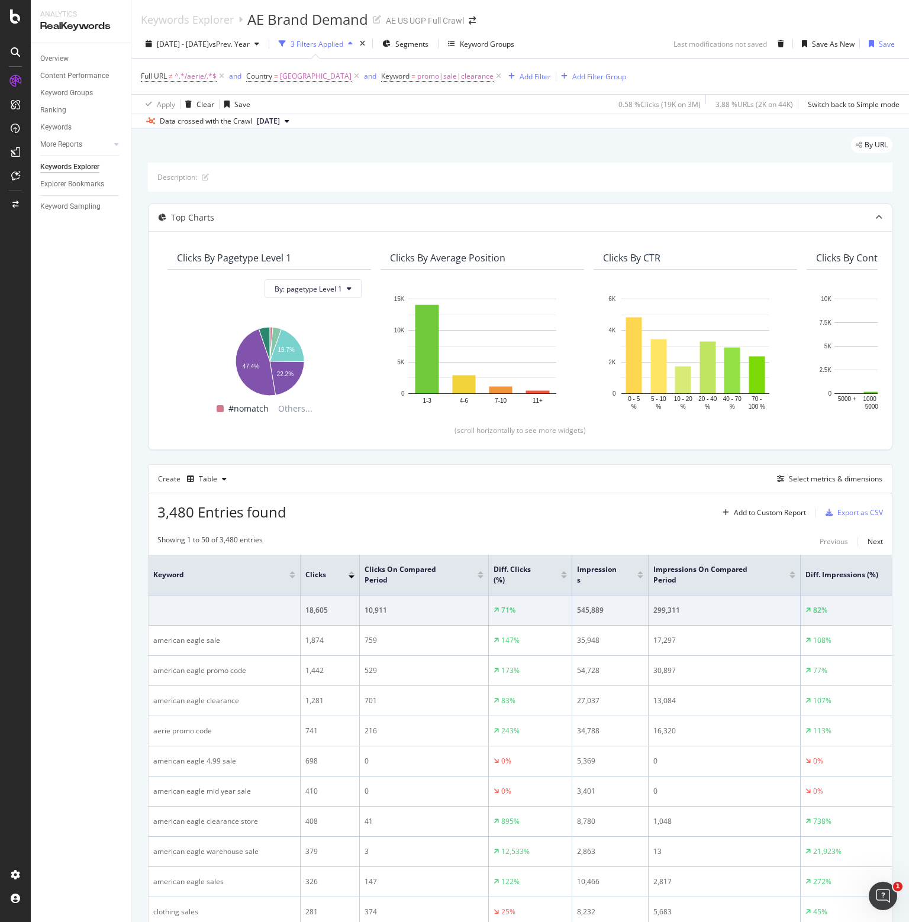
click at [111, 771] on div "Overview Content Performance Keyword Groups Ranking Keywords More Reports Count…" at bounding box center [81, 482] width 100 height 879
click at [209, 47] on span "[DATE] - [DATE]" at bounding box center [183, 44] width 52 height 10
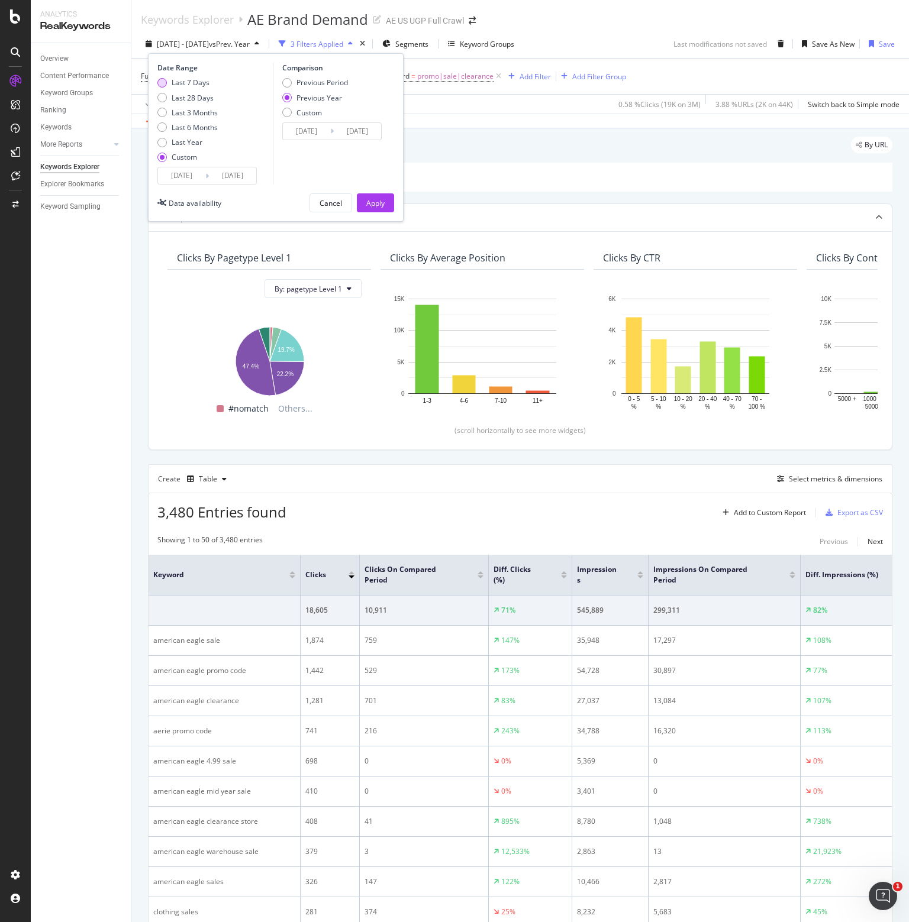
click at [186, 82] on div "Last 7 Days" at bounding box center [191, 82] width 38 height 10
type input "[DATE]"
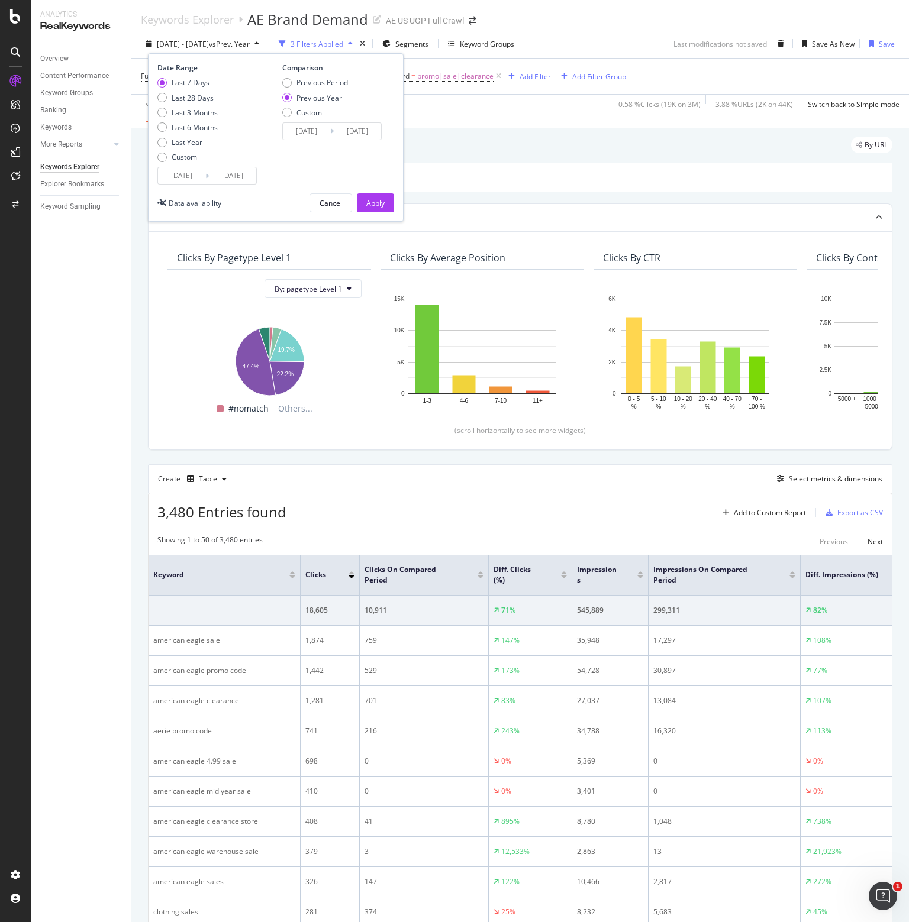
click at [182, 175] on input "[DATE]" at bounding box center [181, 175] width 47 height 17
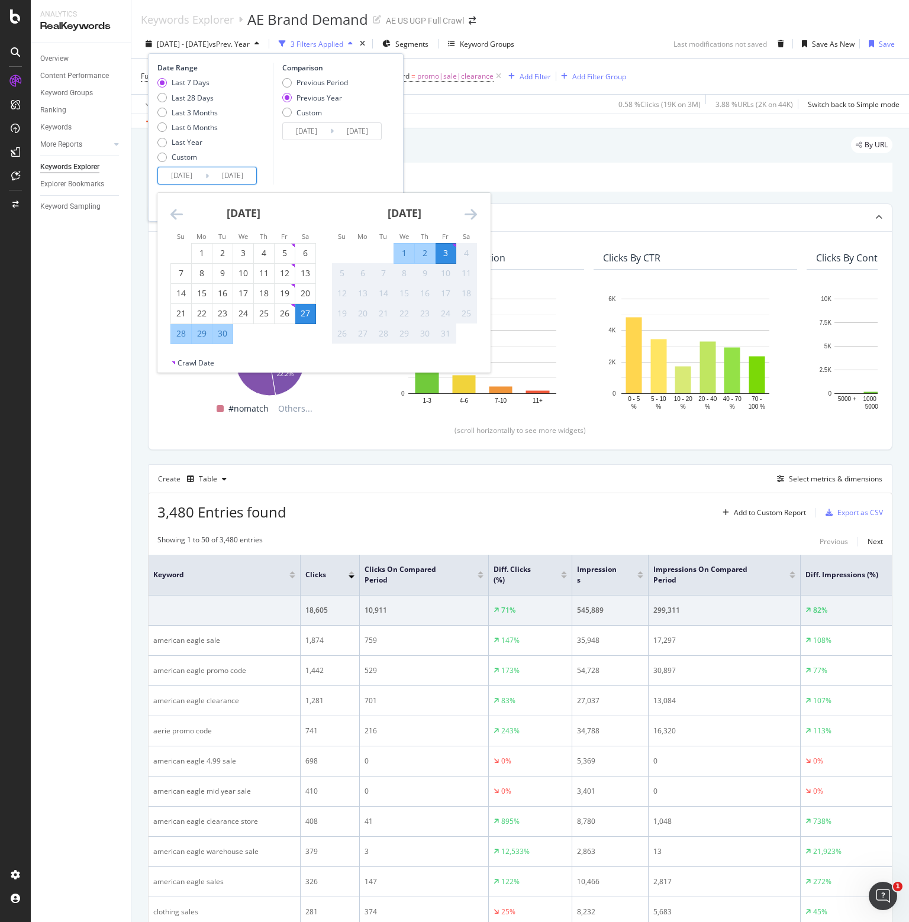
click at [336, 159] on div "Comparison Previous Period Previous Year Custom [DATE] Navigate forward to inte…" at bounding box center [329, 124] width 112 height 122
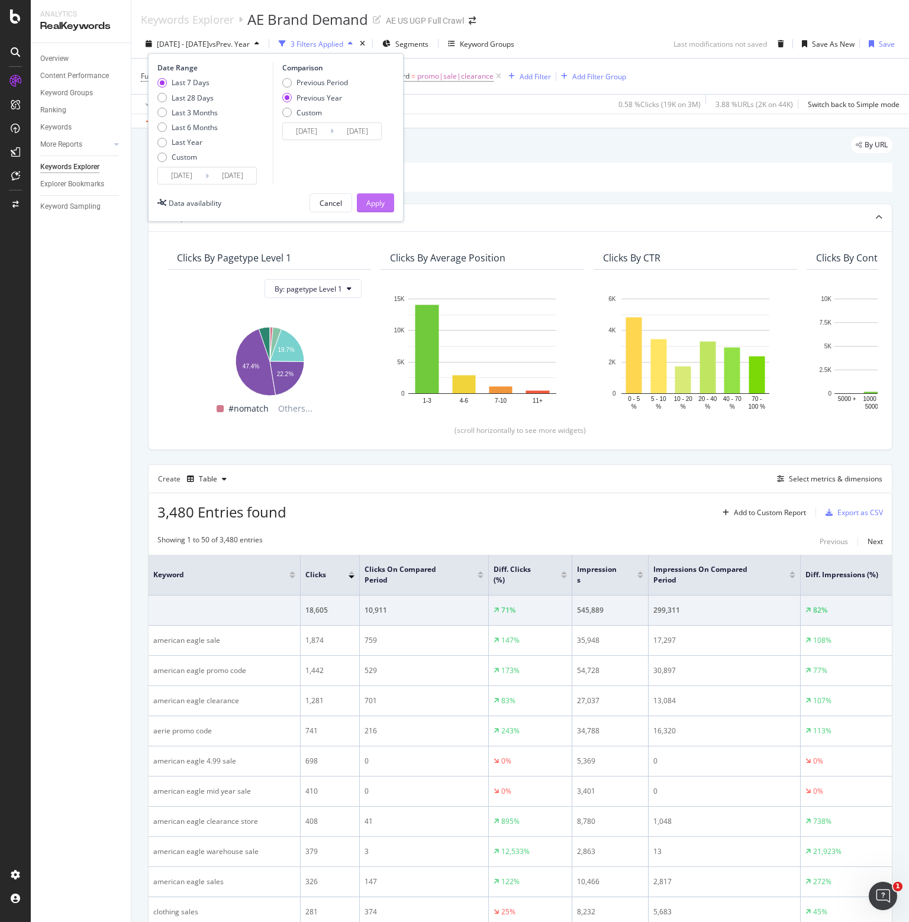
click at [379, 205] on div "Apply" at bounding box center [375, 203] width 18 height 10
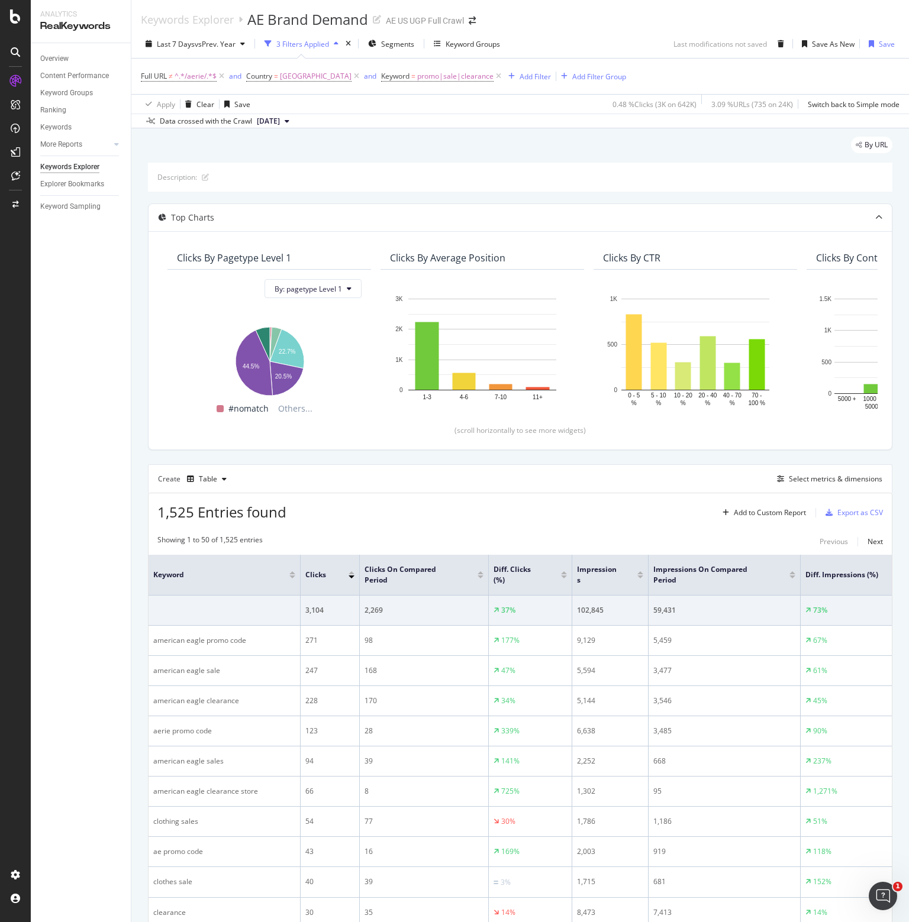
click at [384, 520] on div "1,525 Entries found Add to Custom Report Export as CSV" at bounding box center [519, 507] width 743 height 29
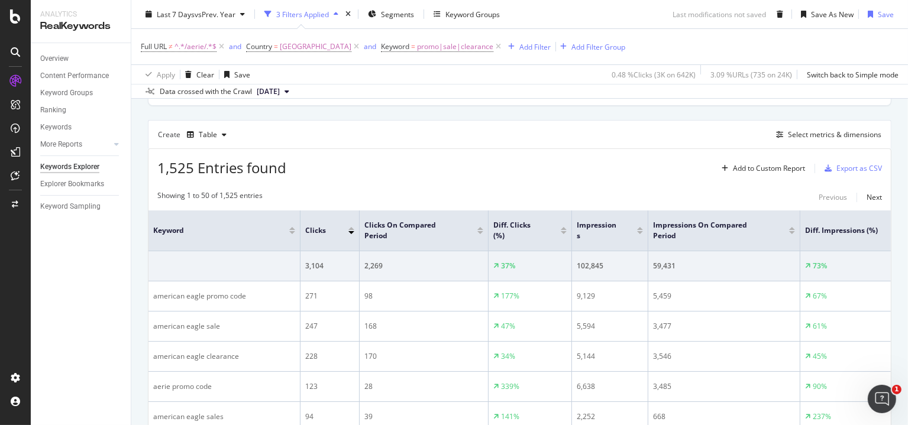
scroll to position [355, 0]
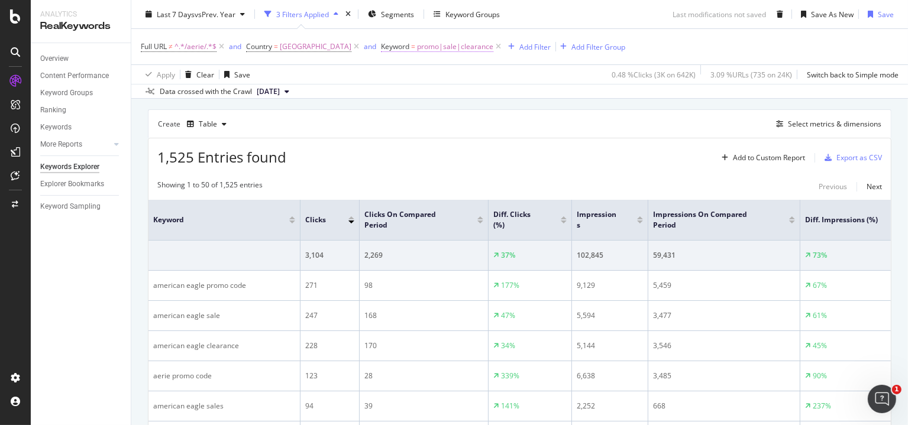
click at [406, 46] on span "Keyword" at bounding box center [395, 46] width 28 height 10
click at [435, 96] on input "promo|sale|clearance" at bounding box center [459, 95] width 112 height 19
click at [554, 109] on div "Create Table Select metrics & dimensions" at bounding box center [520, 123] width 744 height 28
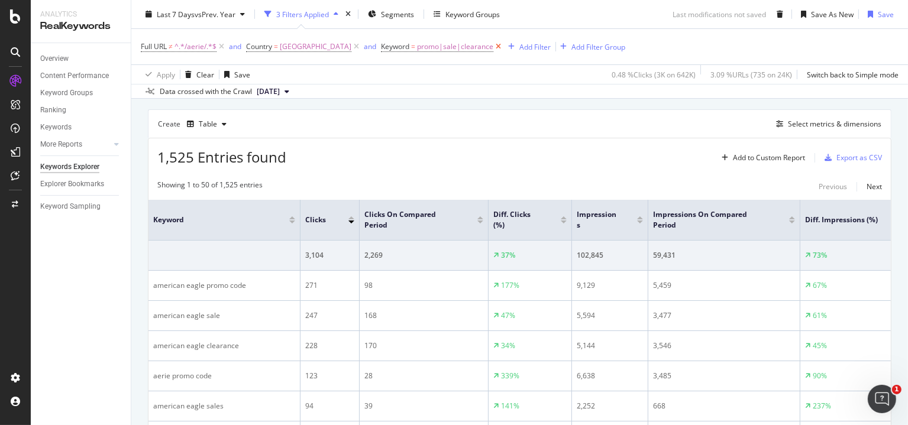
click at [503, 45] on icon at bounding box center [498, 47] width 10 height 12
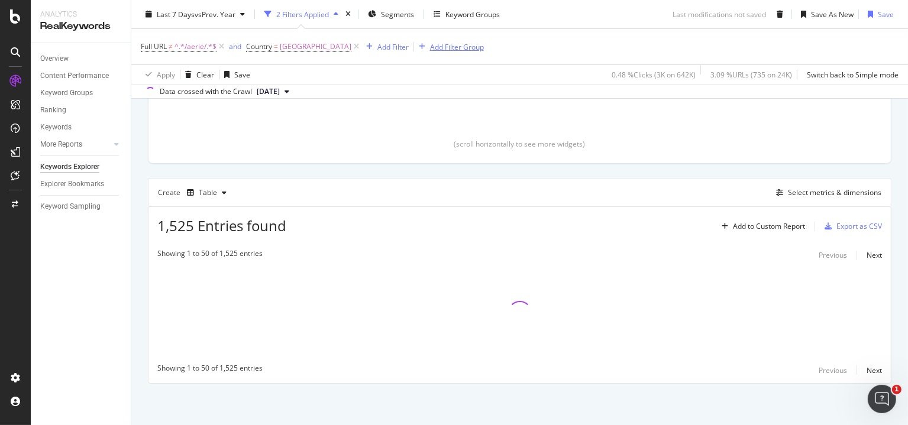
scroll to position [286, 0]
click at [409, 47] on div "Add Filter" at bounding box center [392, 46] width 31 height 10
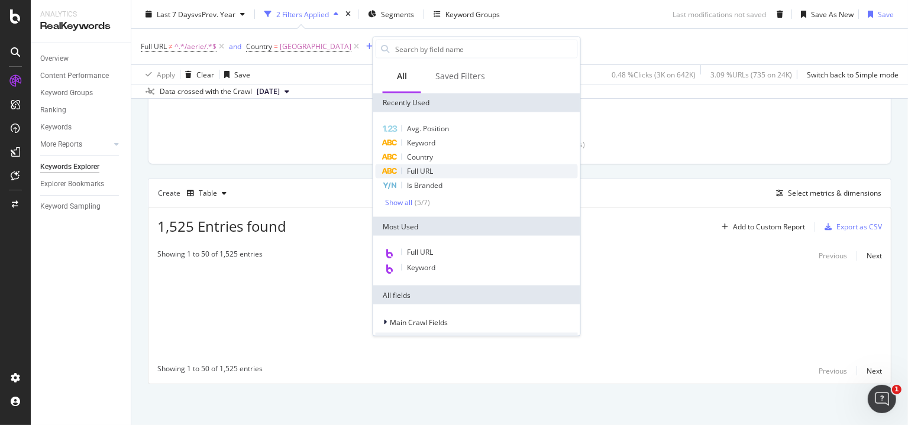
click at [433, 170] on div "Full URL" at bounding box center [477, 171] width 202 height 14
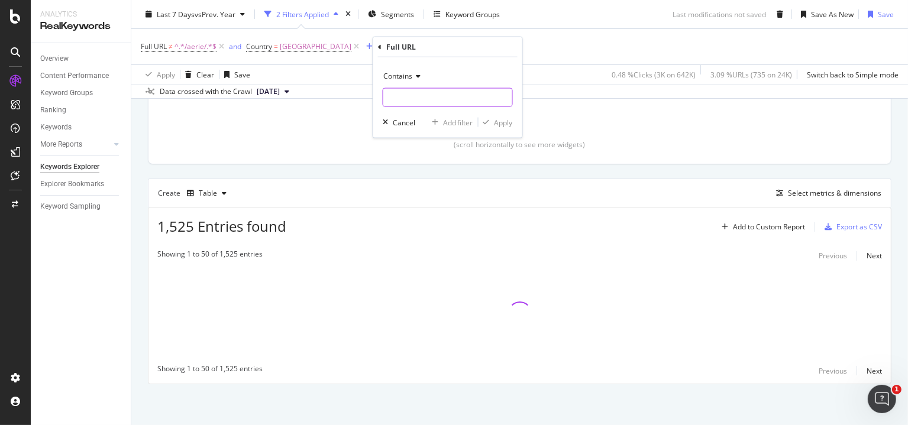
click at [415, 94] on input "text" at bounding box center [447, 97] width 129 height 19
click at [412, 76] on icon at bounding box center [416, 76] width 8 height 7
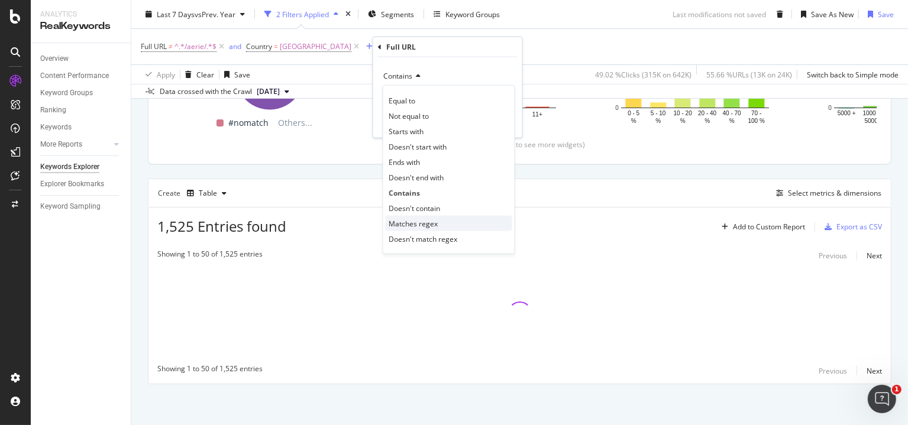
click at [417, 224] on span "Matches regex" at bounding box center [413, 223] width 49 height 10
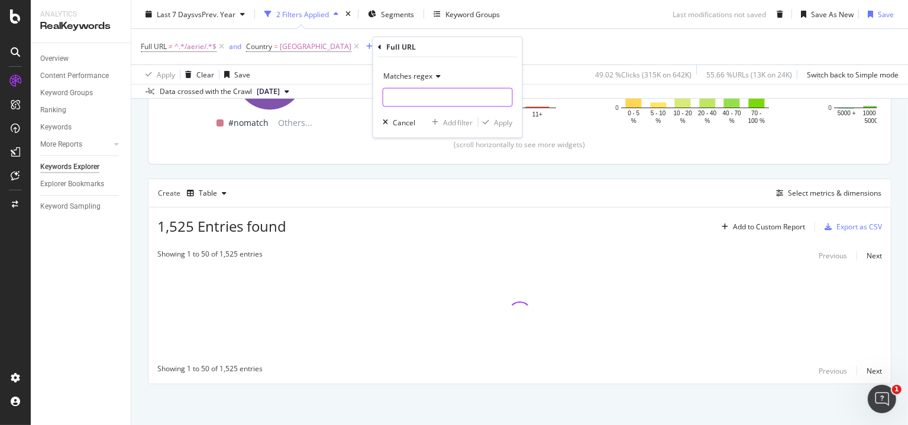
click at [416, 88] on input "text" at bounding box center [447, 97] width 129 height 19
paste input "promo|sale|clearance"
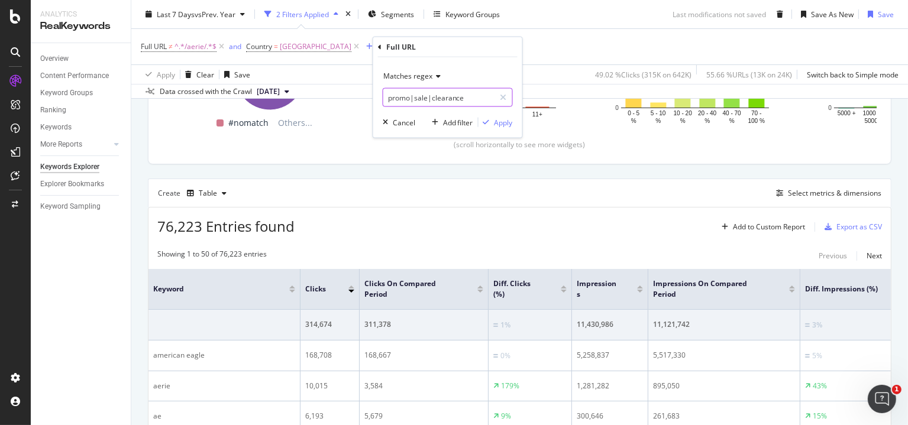
type input "promo|sale|clearance"
click at [824, 192] on div "Select metrics & dimensions" at bounding box center [834, 193] width 93 height 10
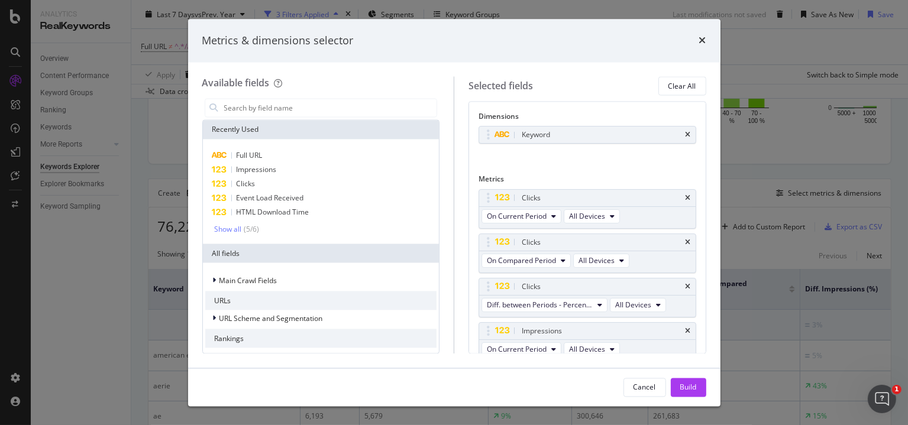
click at [537, 123] on div "Dimensions" at bounding box center [588, 119] width 218 height 15
click at [539, 128] on div "Keyword" at bounding box center [587, 135] width 217 height 17
click at [542, 137] on div "Keyword" at bounding box center [536, 136] width 28 height 12
click at [686, 135] on icon "times" at bounding box center [688, 135] width 5 height 7
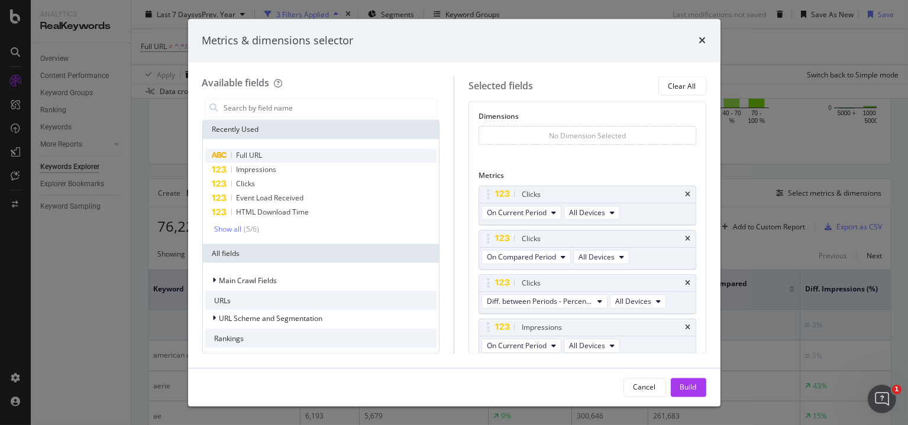
click at [237, 152] on span "Full URL" at bounding box center [250, 156] width 26 height 10
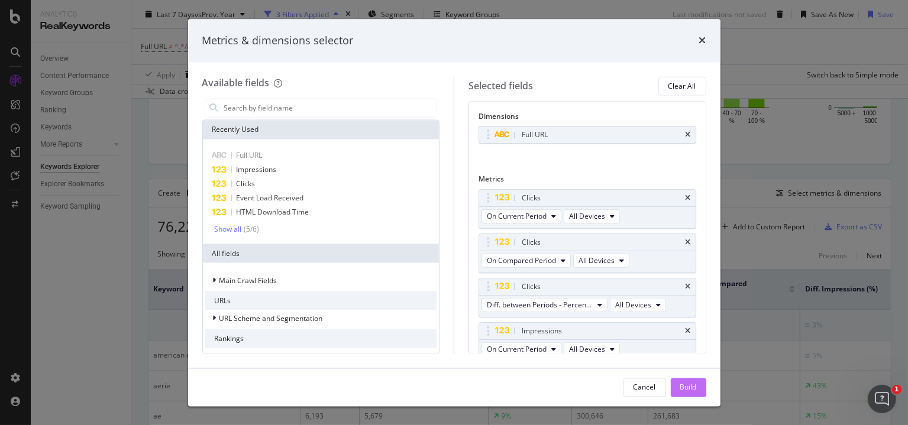
click at [689, 387] on div "Build" at bounding box center [688, 387] width 17 height 10
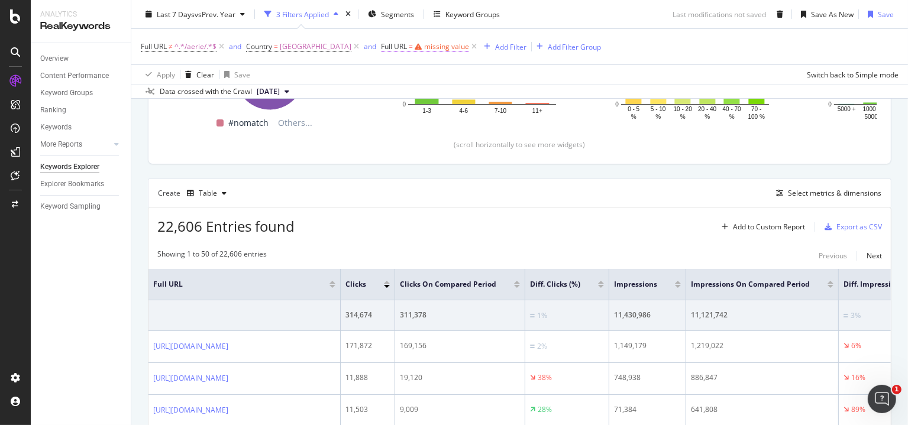
click at [442, 49] on div "missing value" at bounding box center [446, 46] width 45 height 10
click at [424, 76] on span "Contains" at bounding box center [417, 74] width 29 height 10
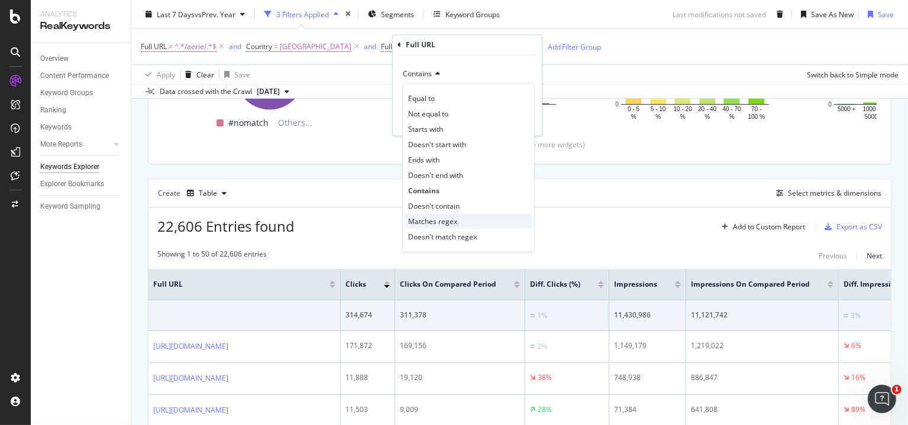
click at [435, 217] on span "Matches regex" at bounding box center [432, 222] width 49 height 10
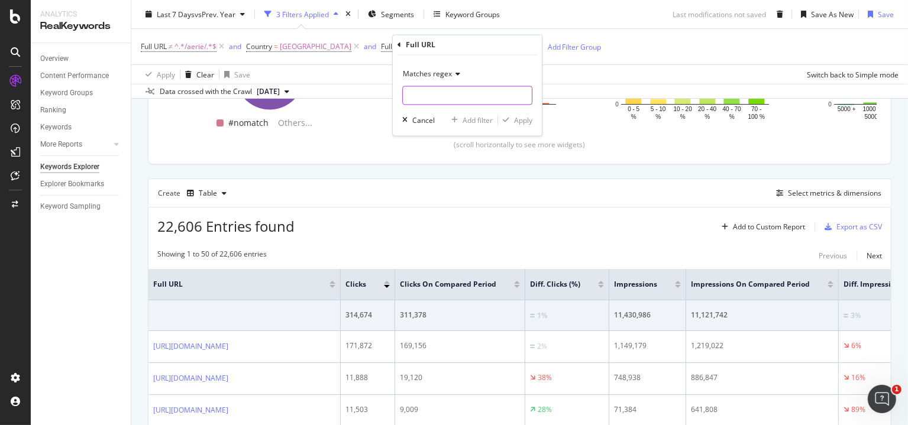
click at [435, 95] on input "text" at bounding box center [467, 95] width 129 height 19
paste input "promo|sale|clearance"
type input "promo|sale|clearance"
click at [521, 119] on div "Apply" at bounding box center [523, 120] width 18 height 10
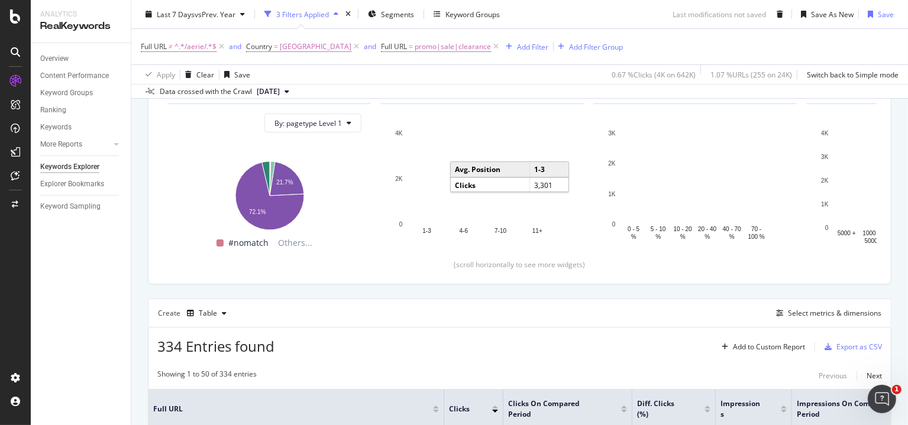
scroll to position [414, 0]
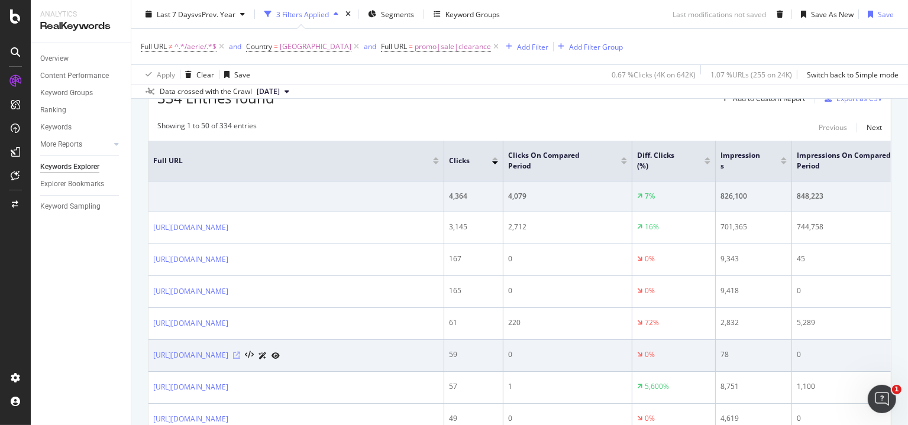
click at [240, 359] on icon at bounding box center [236, 355] width 7 height 7
